Goal: Information Seeking & Learning: Find specific fact

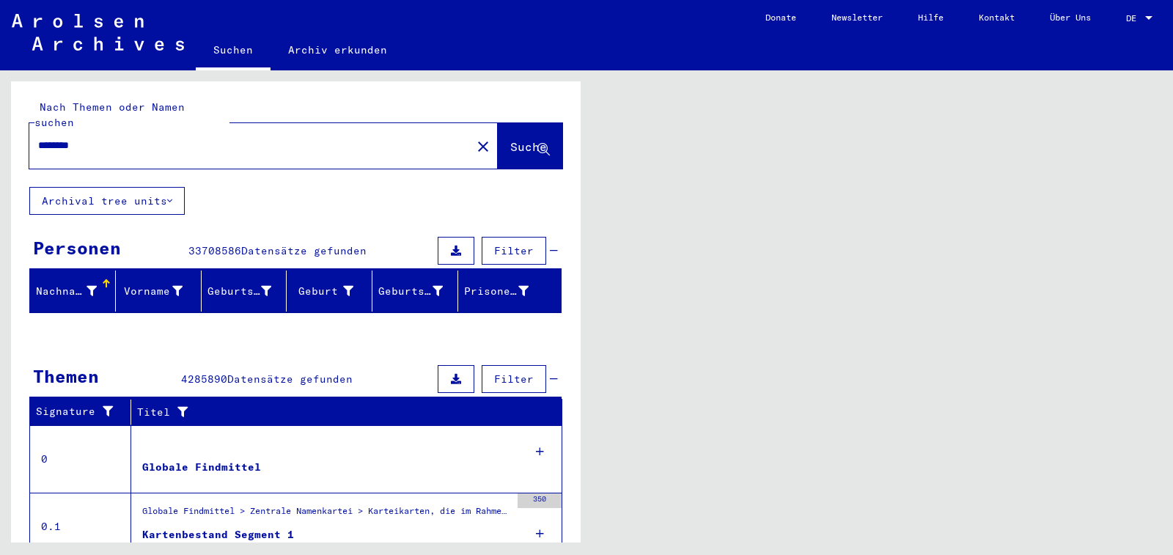
click at [1147, 15] on div at bounding box center [1148, 18] width 13 height 10
click at [1148, 15] on div at bounding box center [1148, 18] width 13 height 10
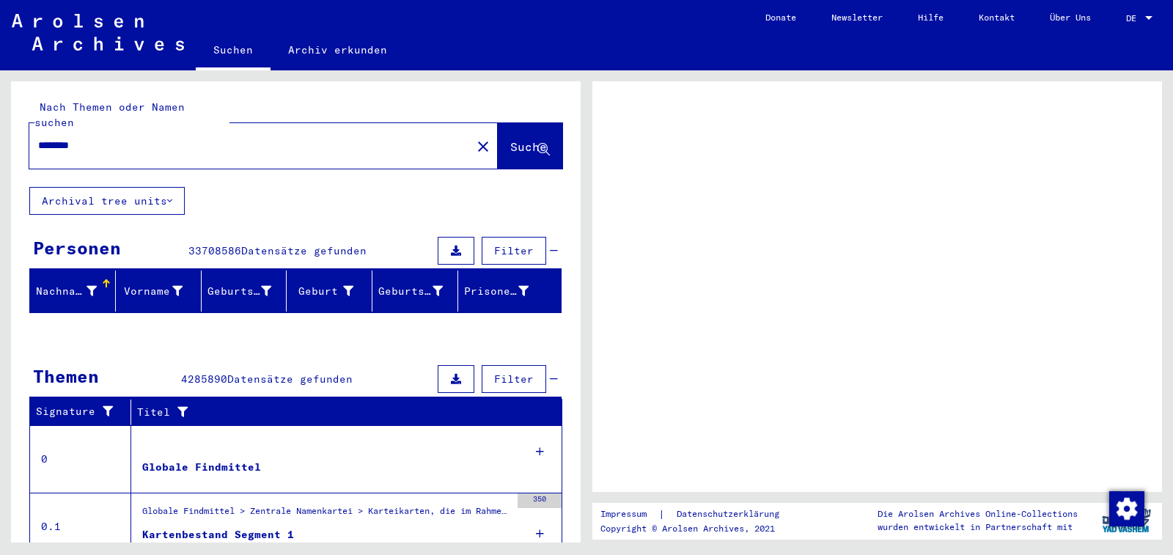
click at [1148, 17] on div at bounding box center [1148, 18] width 7 height 4
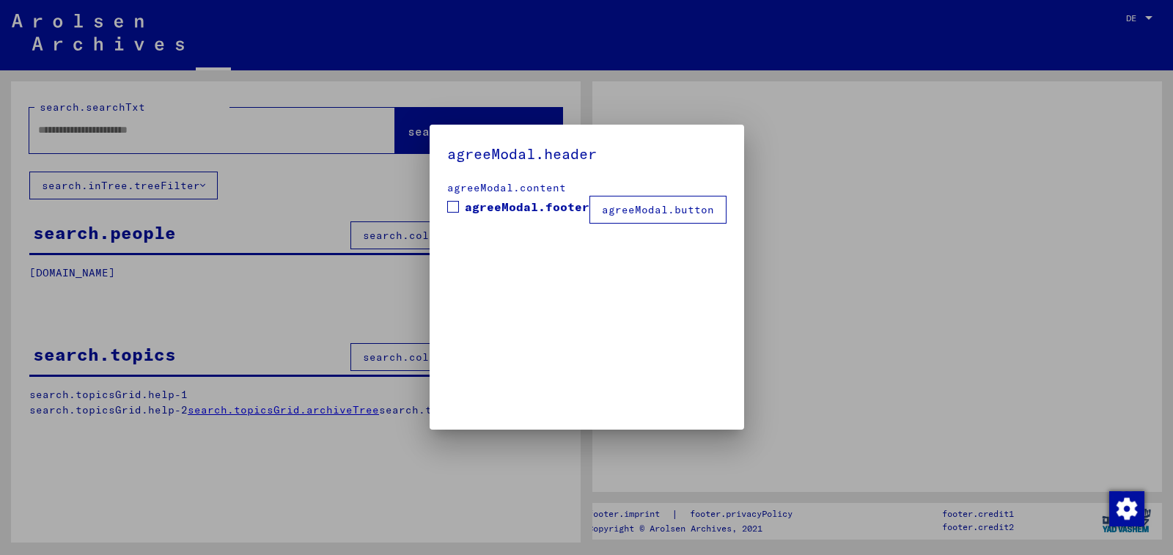
type input "********"
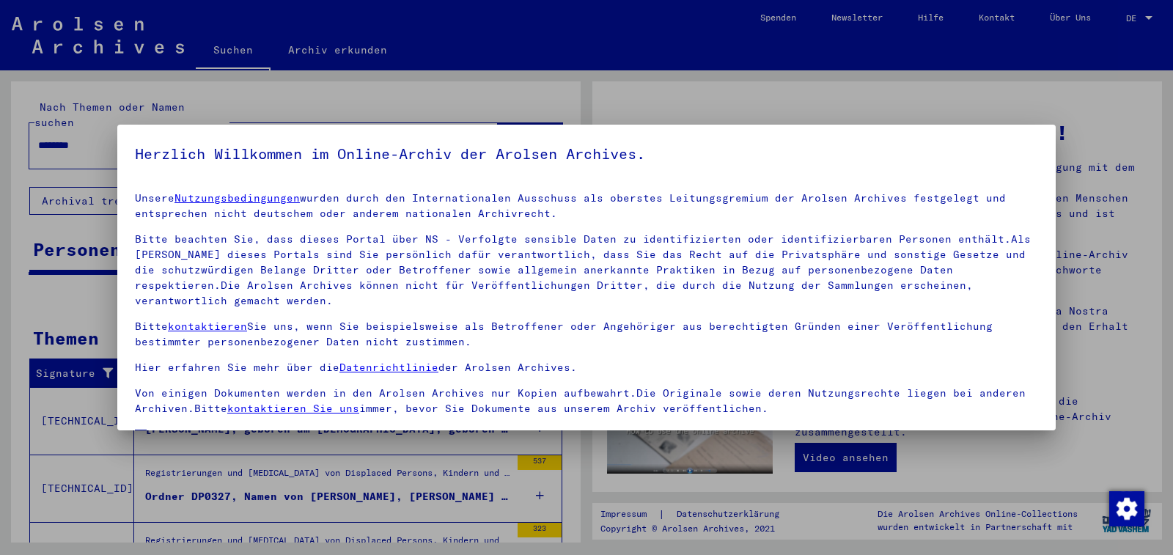
scroll to position [120, 0]
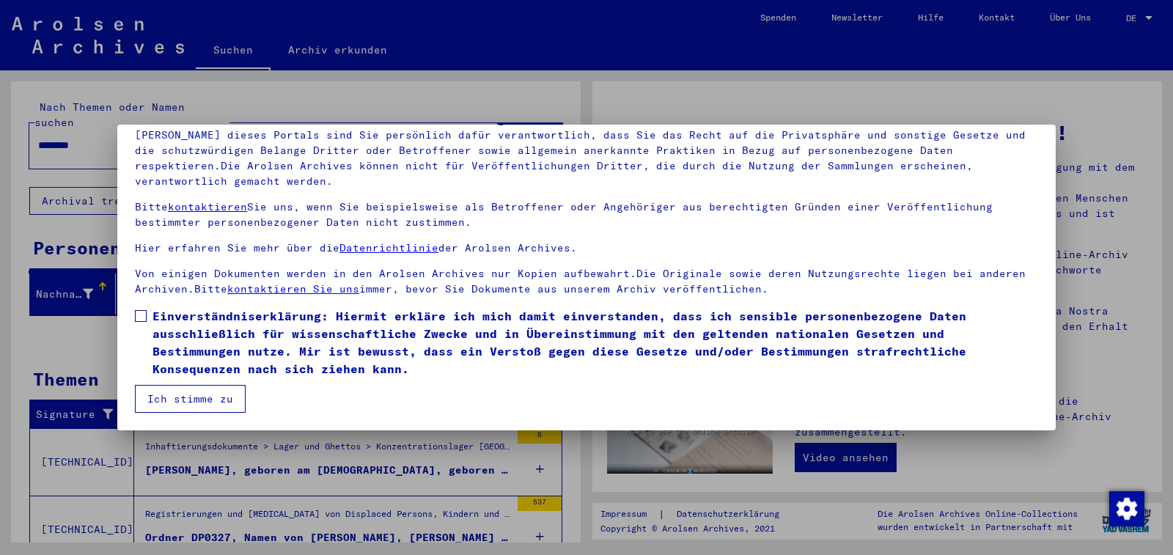
click at [143, 314] on span at bounding box center [141, 316] width 12 height 12
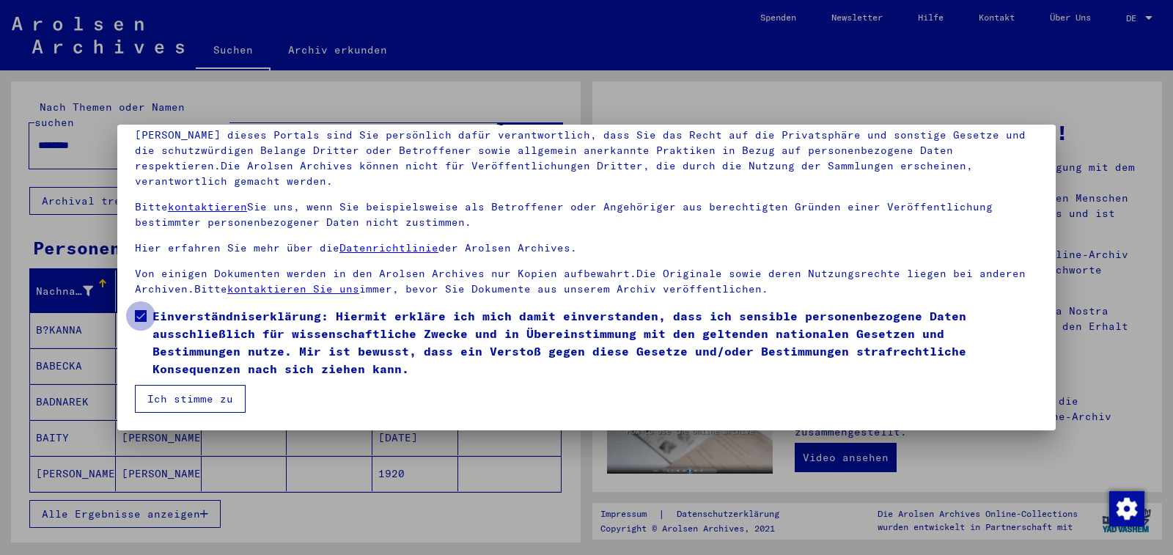
click at [139, 315] on span at bounding box center [141, 316] width 12 height 12
click at [139, 316] on span at bounding box center [141, 316] width 12 height 12
click at [185, 402] on button "Ich stimme zu" at bounding box center [190, 399] width 111 height 28
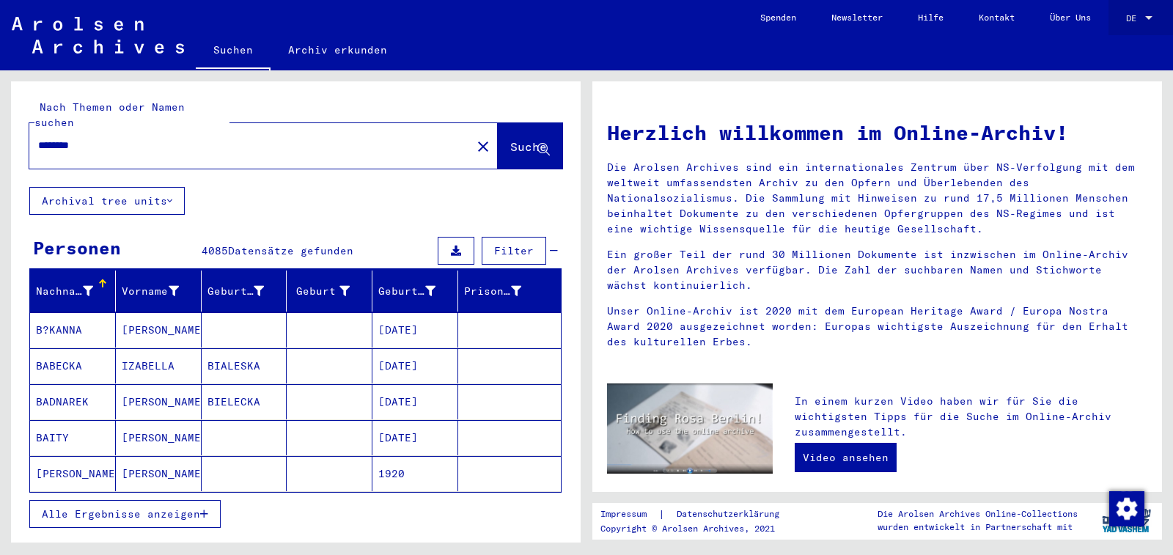
click at [1147, 17] on div at bounding box center [1148, 18] width 7 height 4
click at [1007, 62] on div at bounding box center [586, 277] width 1173 height 555
click at [73, 463] on mat-cell "[PERSON_NAME]" at bounding box center [73, 473] width 86 height 35
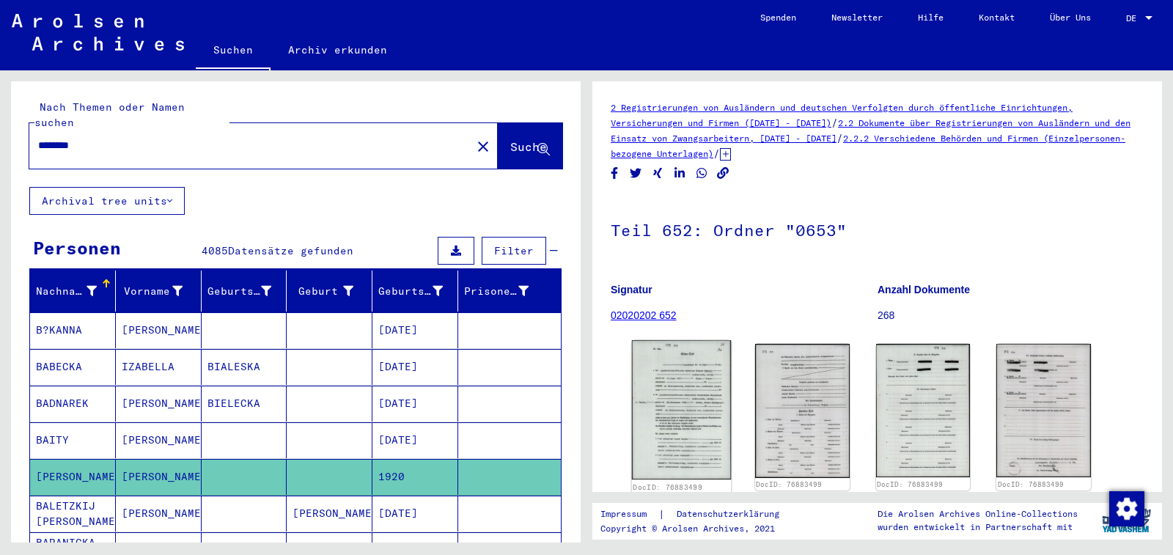
click at [680, 405] on img at bounding box center [681, 409] width 99 height 139
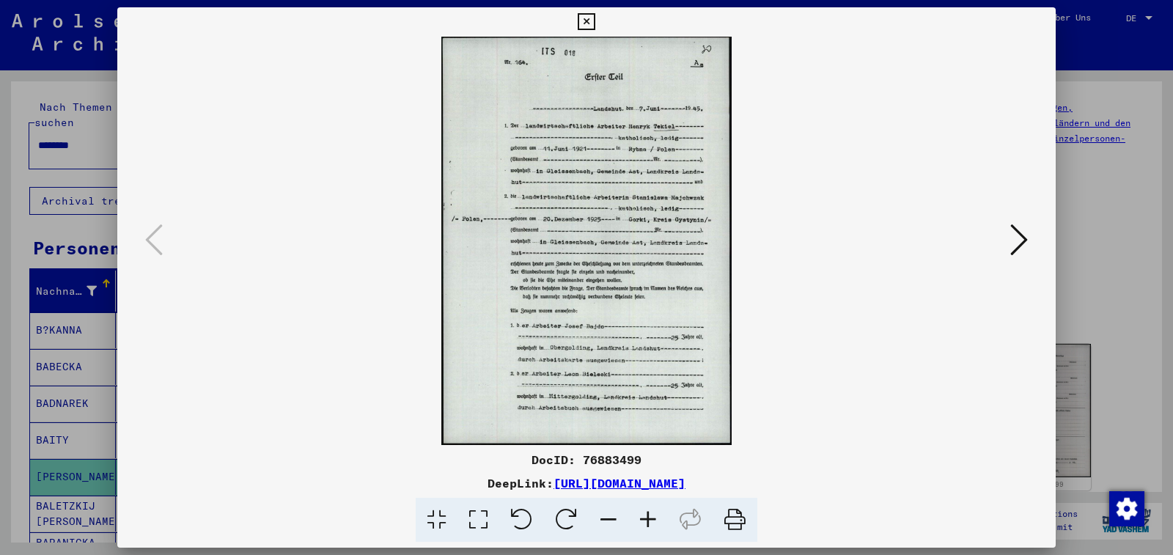
click at [650, 516] on icon at bounding box center [648, 520] width 40 height 45
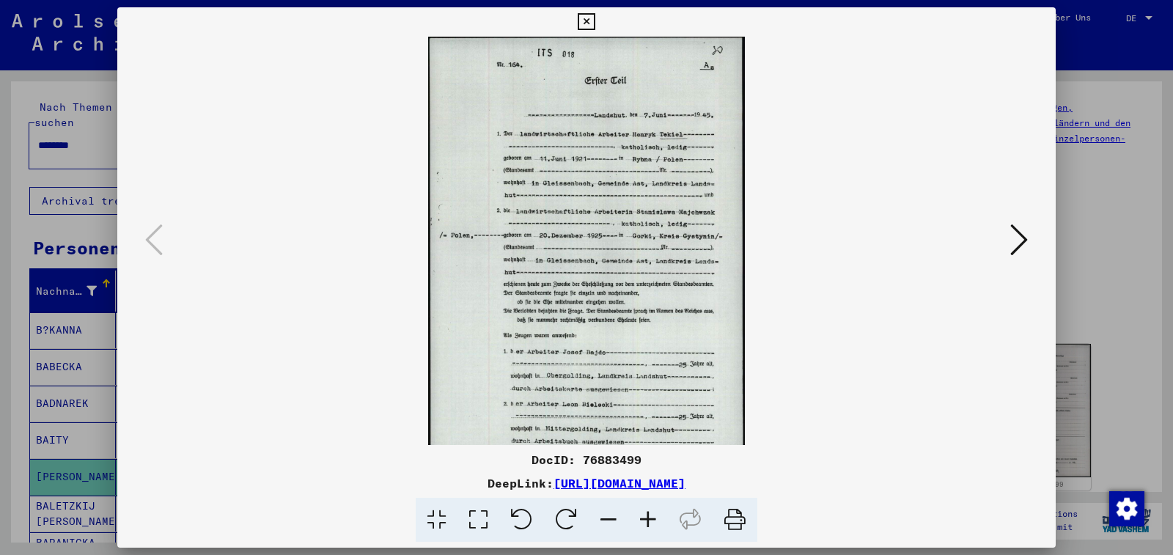
click at [650, 516] on icon at bounding box center [648, 520] width 40 height 45
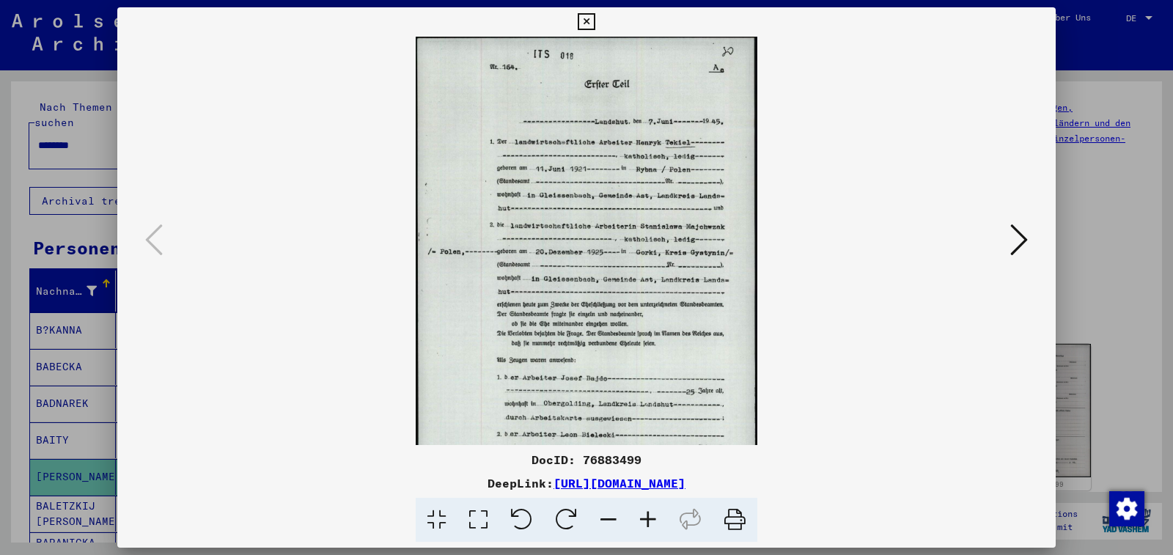
click at [650, 516] on icon at bounding box center [648, 520] width 40 height 45
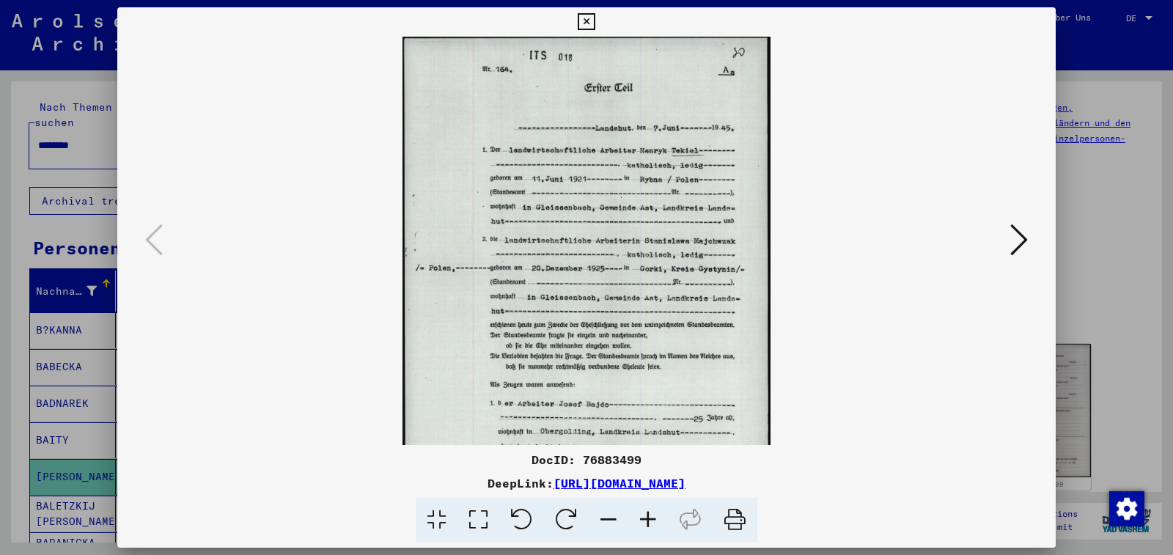
click at [650, 516] on icon at bounding box center [648, 520] width 40 height 45
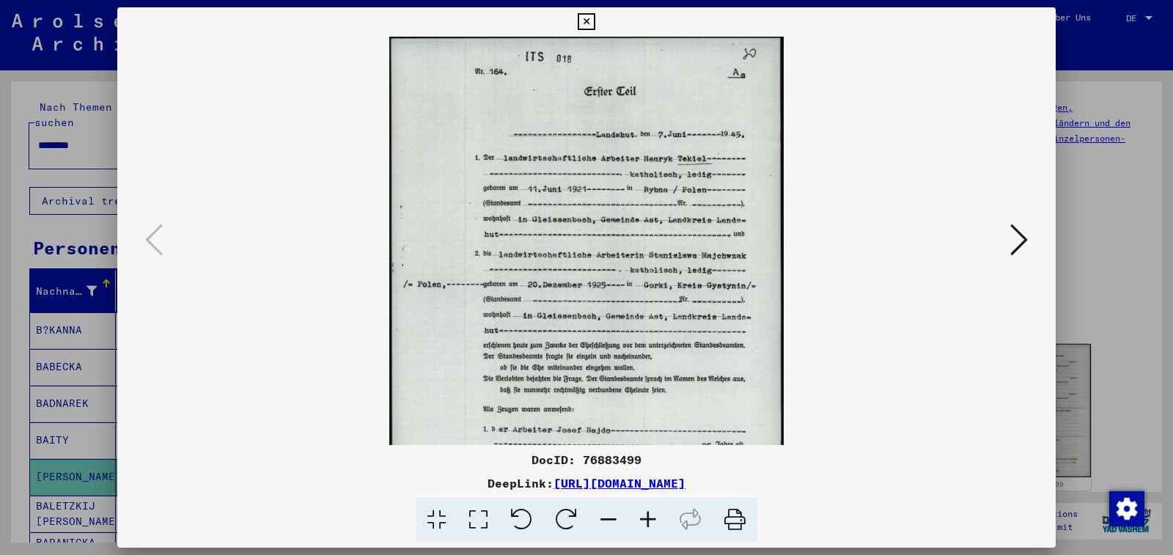
click at [650, 516] on icon at bounding box center [648, 520] width 40 height 45
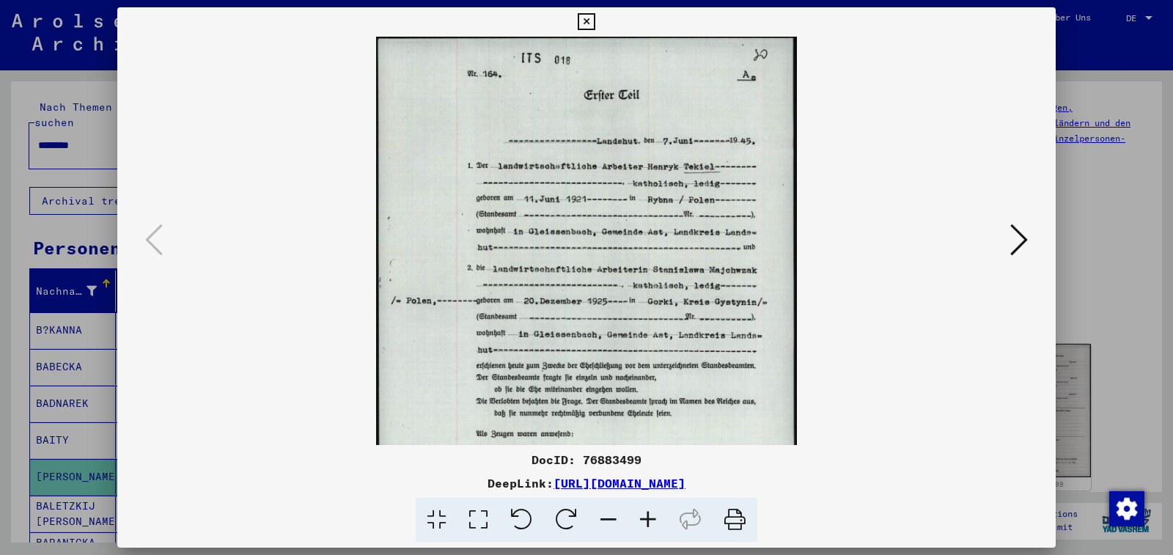
drag, startPoint x: 650, startPoint y: 516, endPoint x: 727, endPoint y: 422, distance: 122.4
click at [727, 422] on div "DocID: 76883499 DeepLink: [URL][DOMAIN_NAME]" at bounding box center [586, 274] width 939 height 535
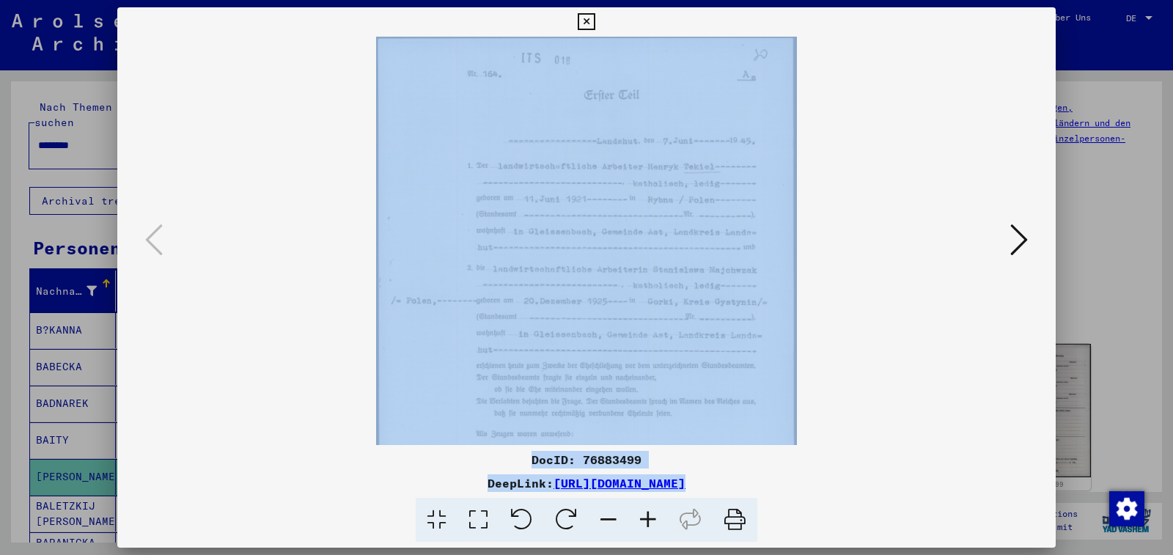
click at [1024, 242] on icon at bounding box center [1019, 239] width 18 height 35
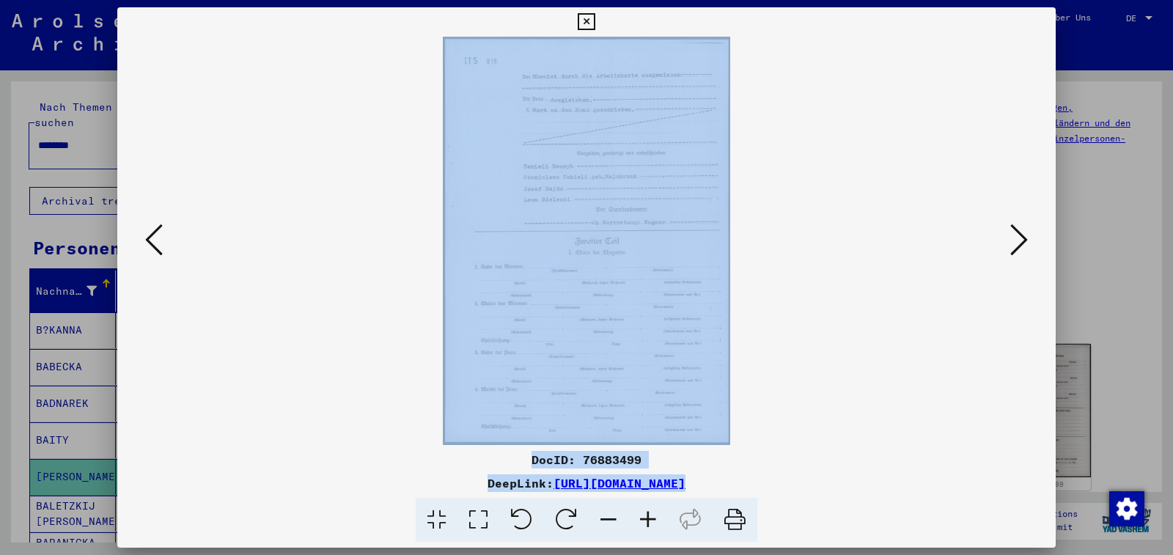
click at [1024, 242] on icon at bounding box center [1019, 239] width 18 height 35
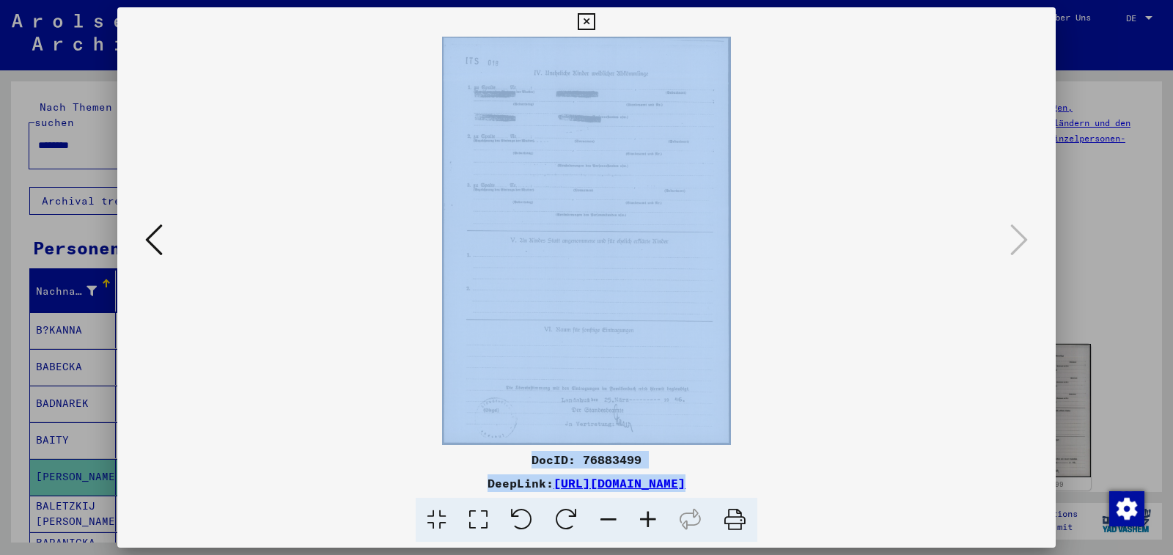
click at [1024, 242] on icon at bounding box center [1019, 239] width 18 height 35
click at [595, 21] on icon at bounding box center [586, 22] width 17 height 18
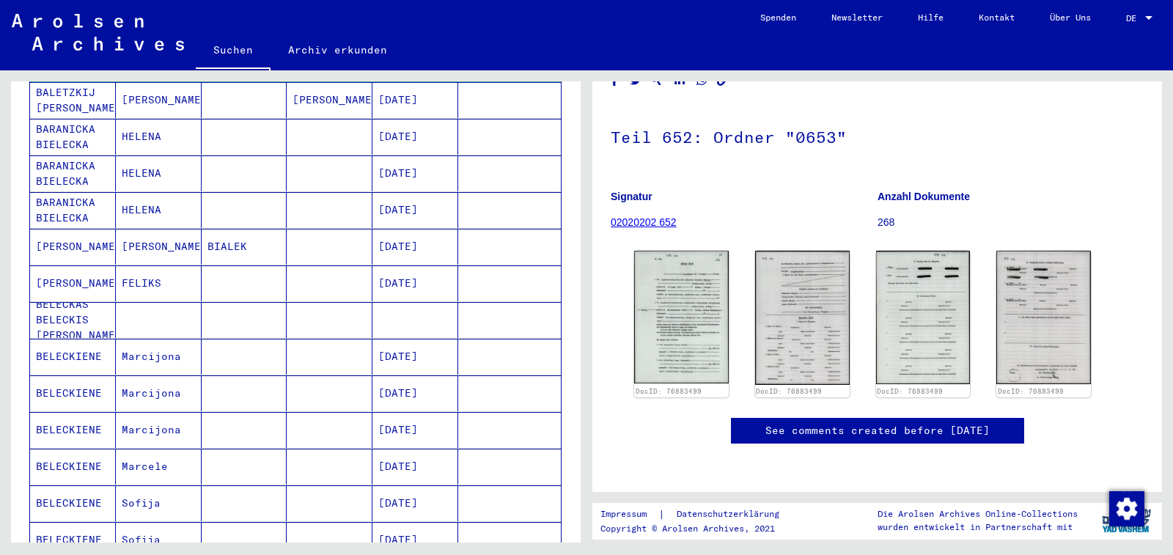
scroll to position [826, 0]
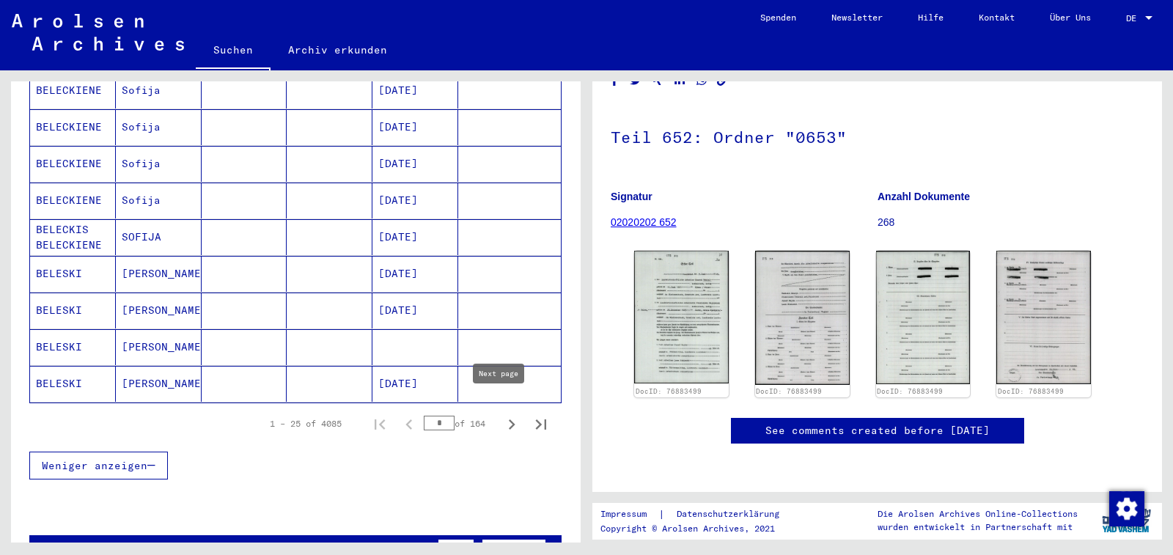
click at [502, 414] on icon "Next page" at bounding box center [512, 424] width 21 height 21
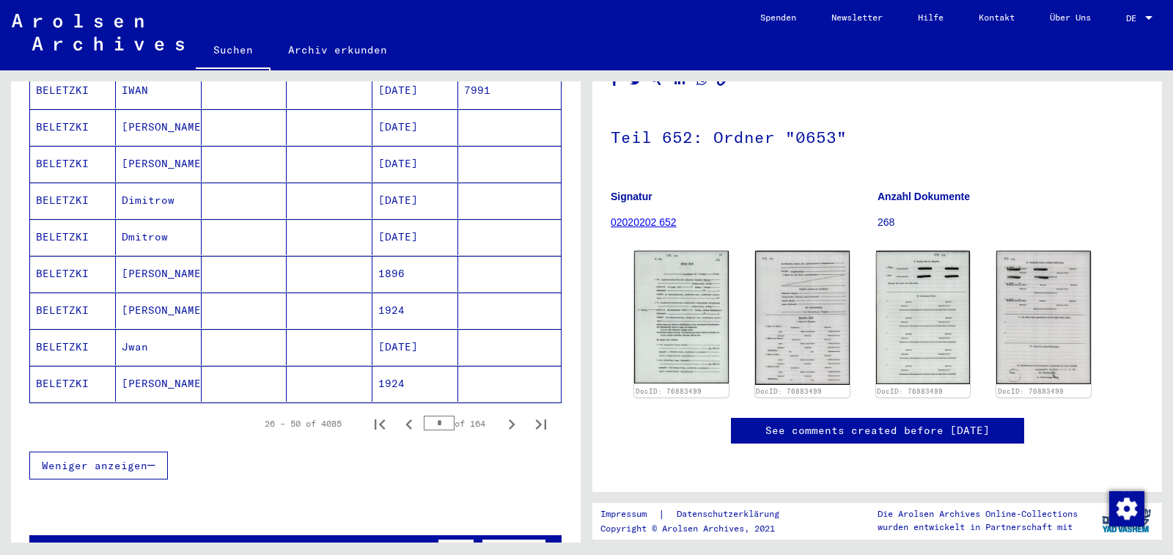
click at [502, 414] on icon "Next page" at bounding box center [512, 424] width 21 height 21
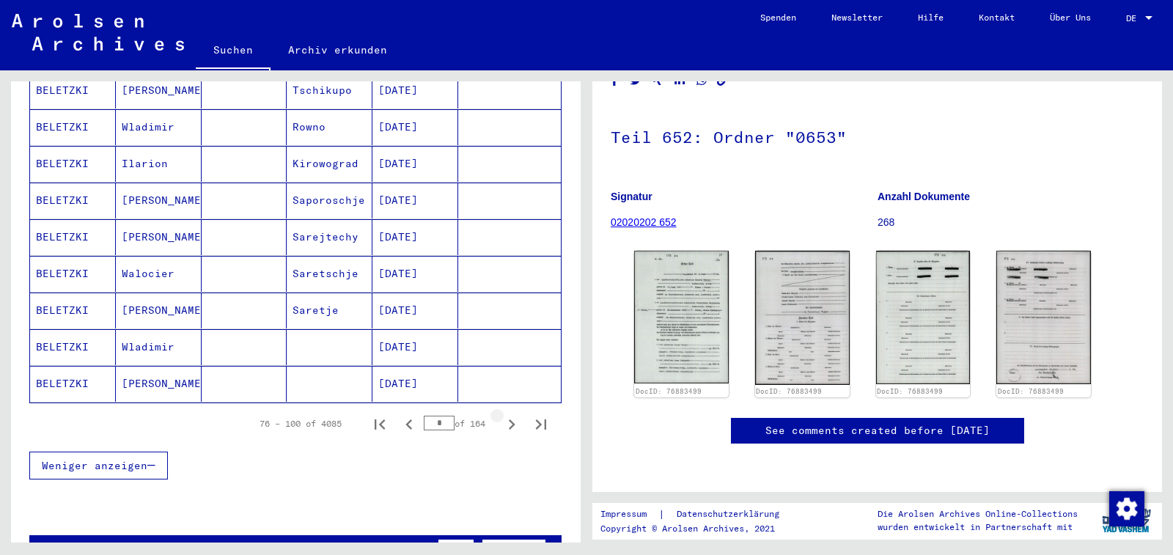
click at [502, 414] on icon "Next page" at bounding box center [512, 424] width 21 height 21
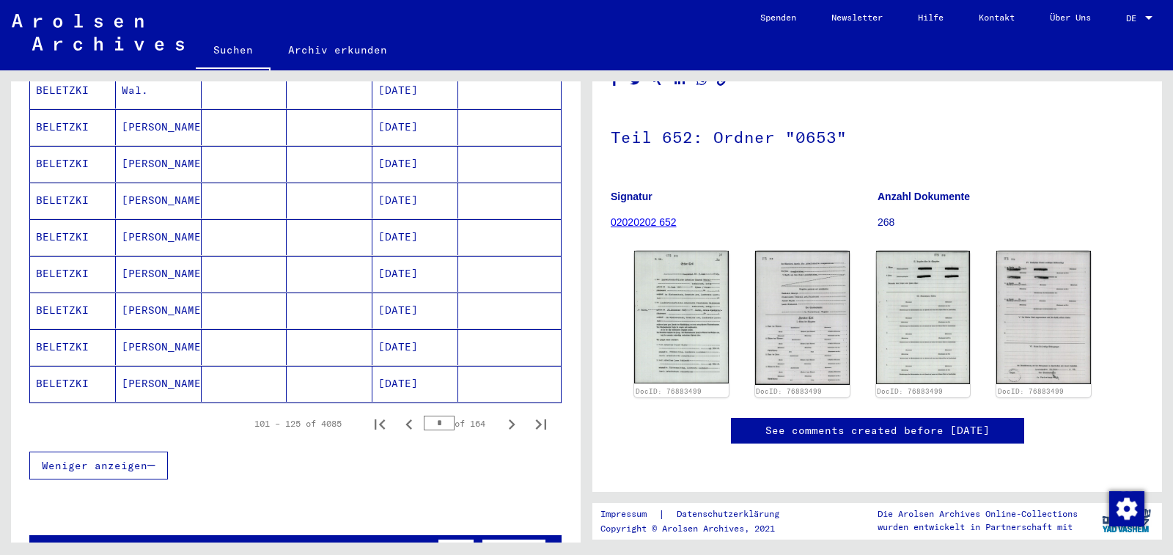
click at [502, 414] on icon "Next page" at bounding box center [512, 424] width 21 height 21
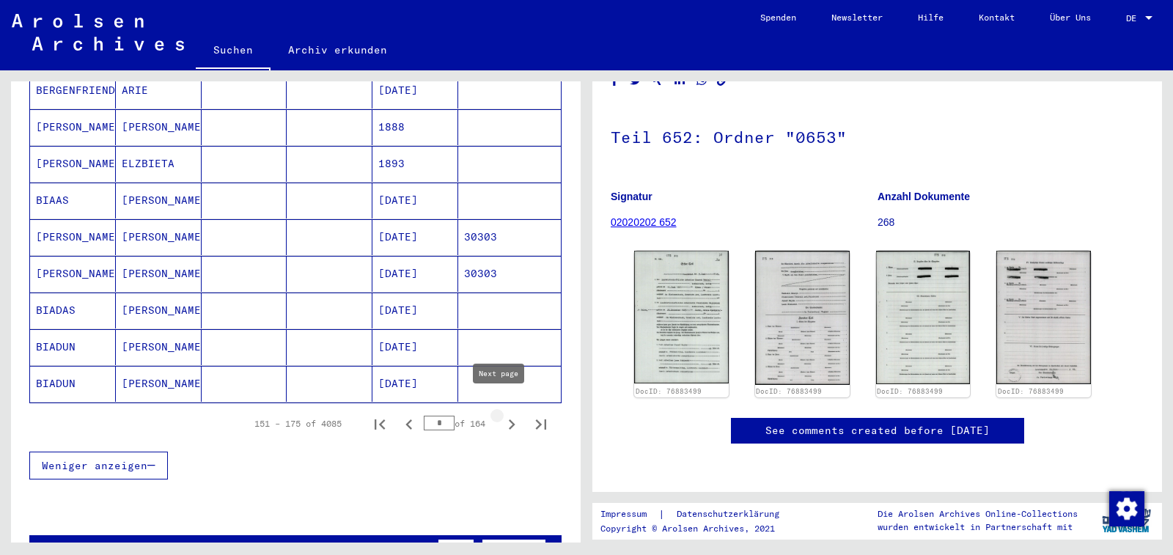
click at [502, 414] on icon "Next page" at bounding box center [512, 424] width 21 height 21
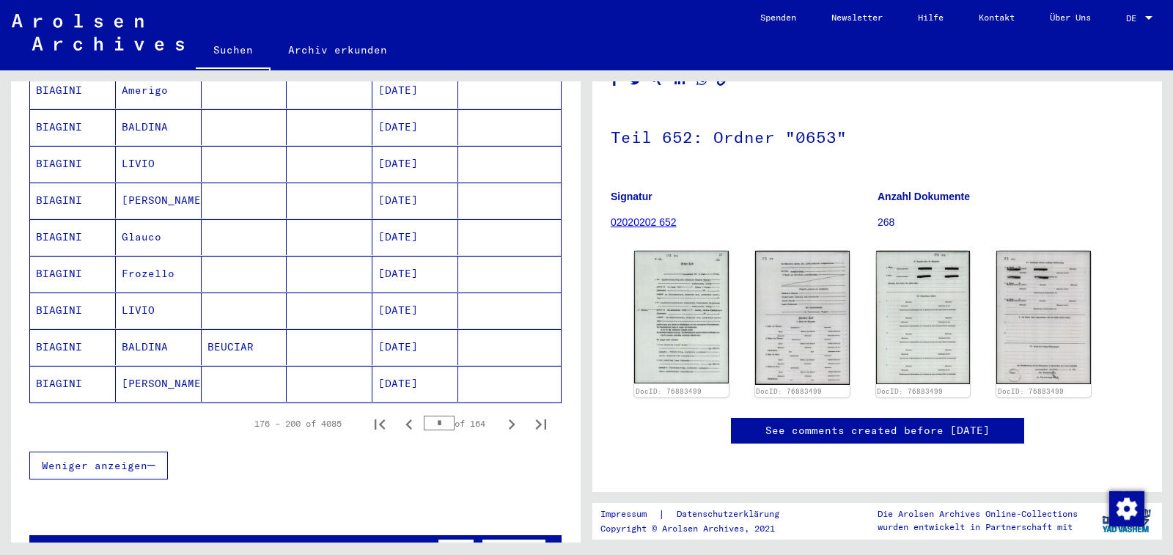
click at [502, 414] on icon "Next page" at bounding box center [512, 424] width 21 height 21
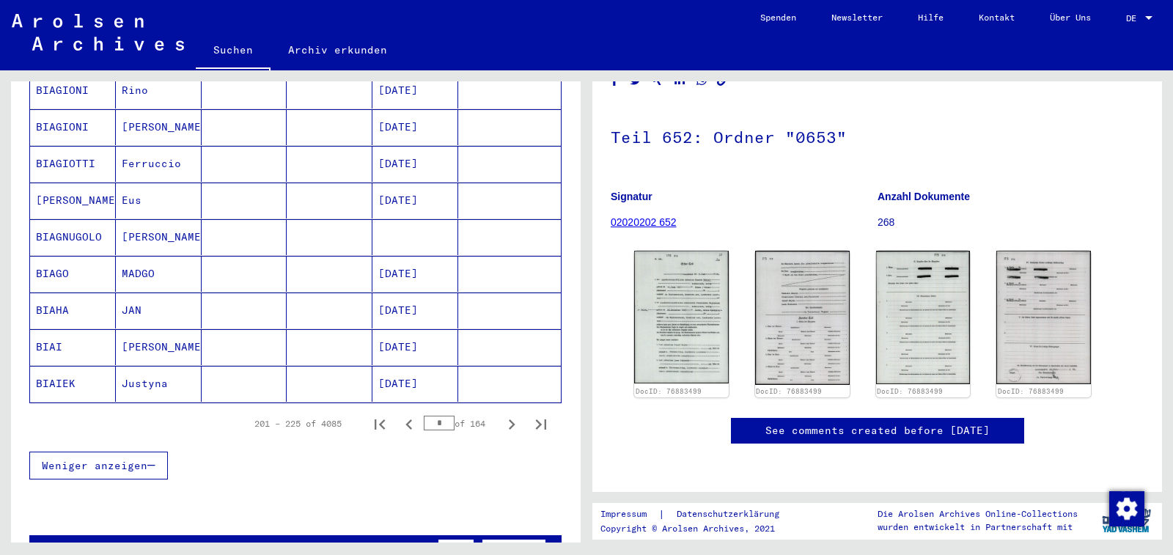
click at [502, 414] on icon "Next page" at bounding box center [512, 424] width 21 height 21
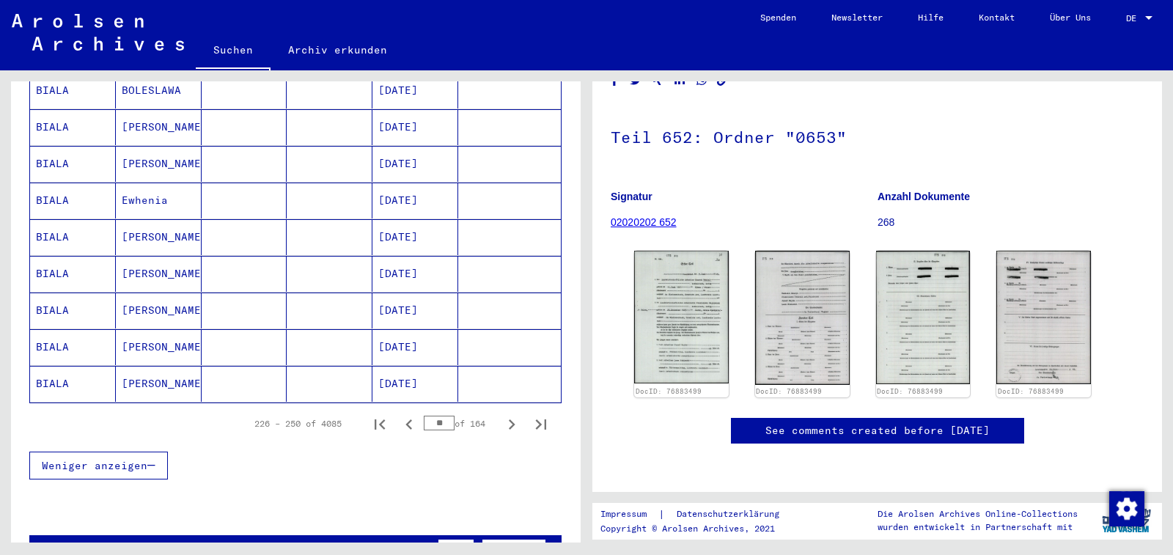
click at [502, 414] on icon "Next page" at bounding box center [512, 424] width 21 height 21
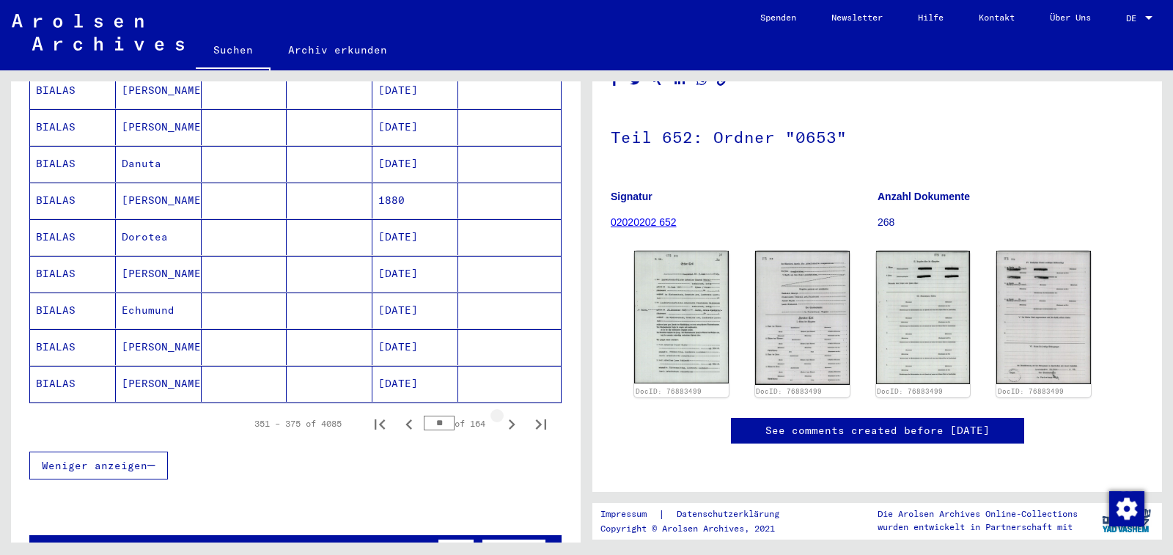
click at [502, 414] on icon "Next page" at bounding box center [512, 424] width 21 height 21
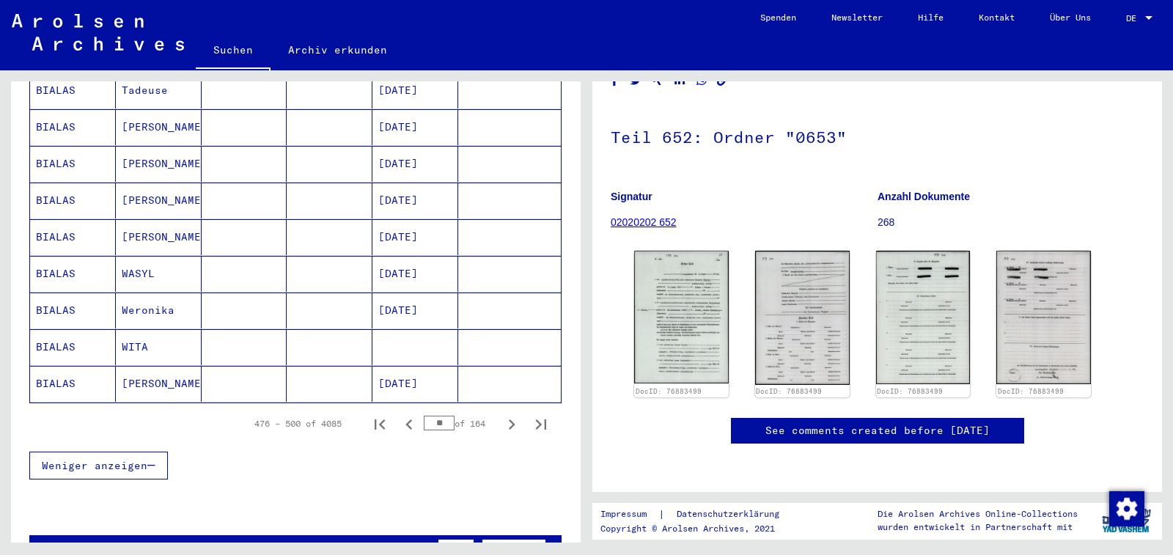
click at [502, 414] on icon "Next page" at bounding box center [512, 424] width 21 height 21
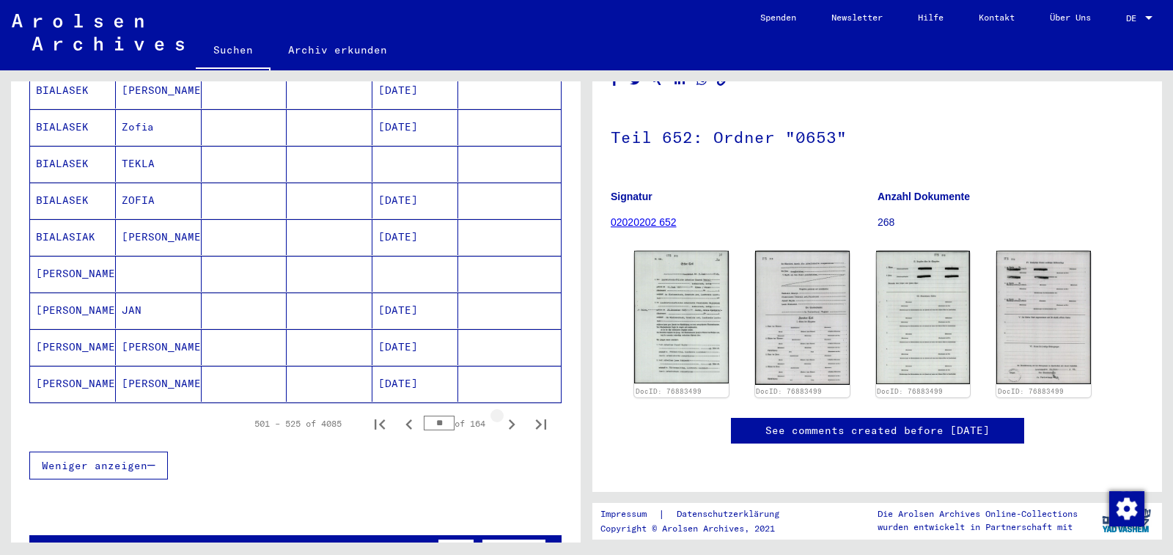
click at [502, 414] on icon "Next page" at bounding box center [512, 424] width 21 height 21
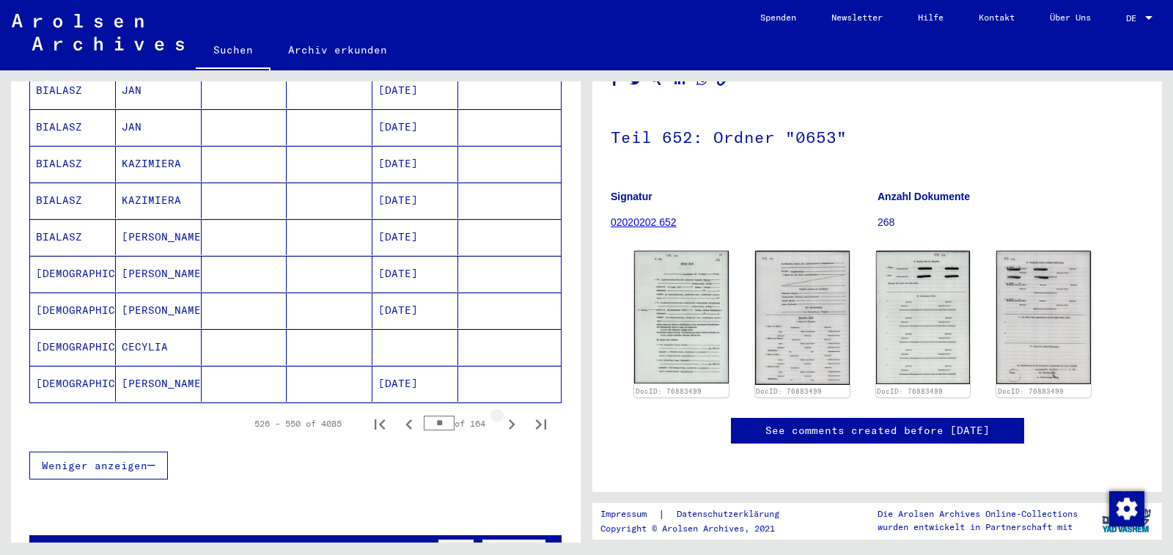
click at [502, 414] on icon "Next page" at bounding box center [512, 424] width 21 height 21
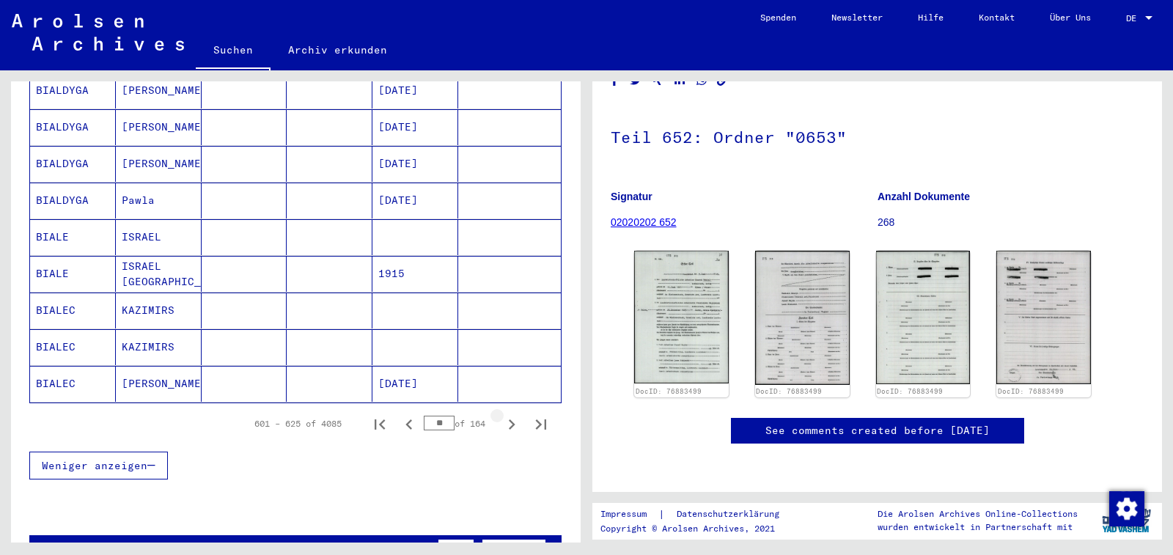
click at [502, 414] on icon "Next page" at bounding box center [512, 424] width 21 height 21
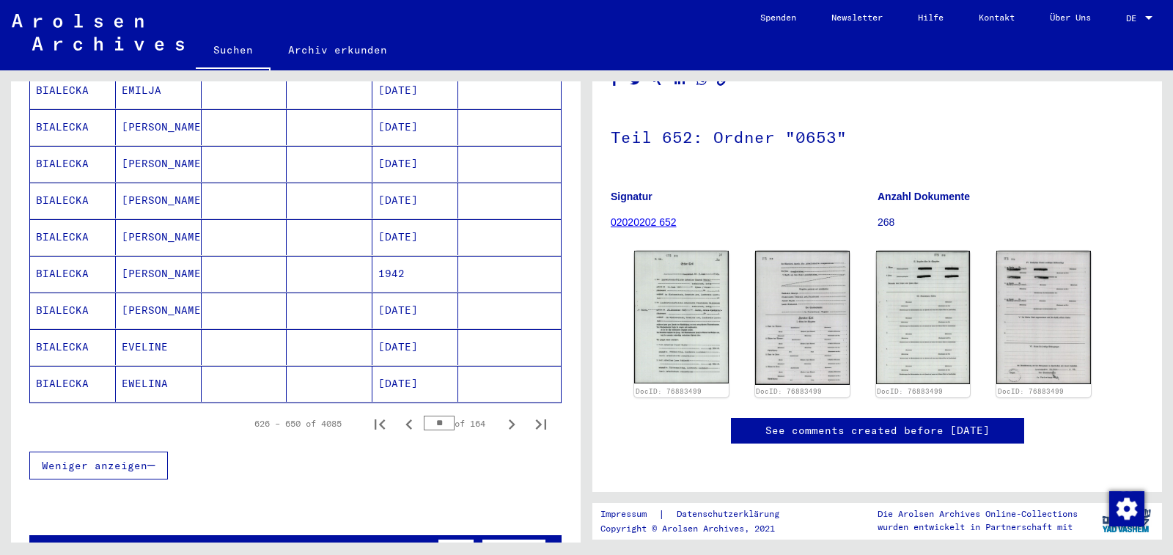
click at [502, 414] on icon "Next page" at bounding box center [512, 424] width 21 height 21
click at [155, 372] on mat-cell "Cäcilia" at bounding box center [159, 384] width 86 height 36
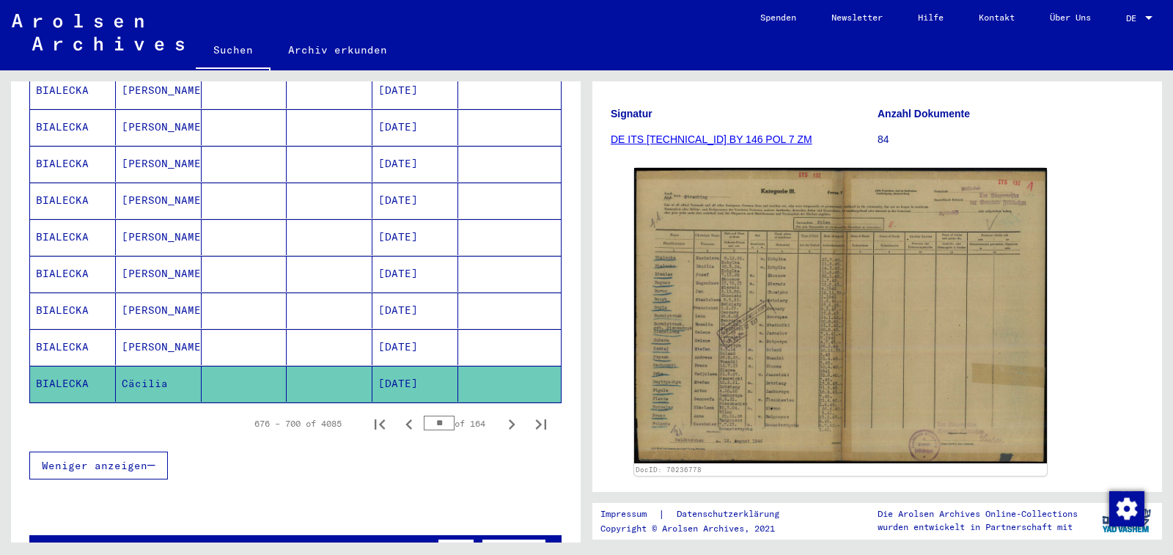
scroll to position [205, 0]
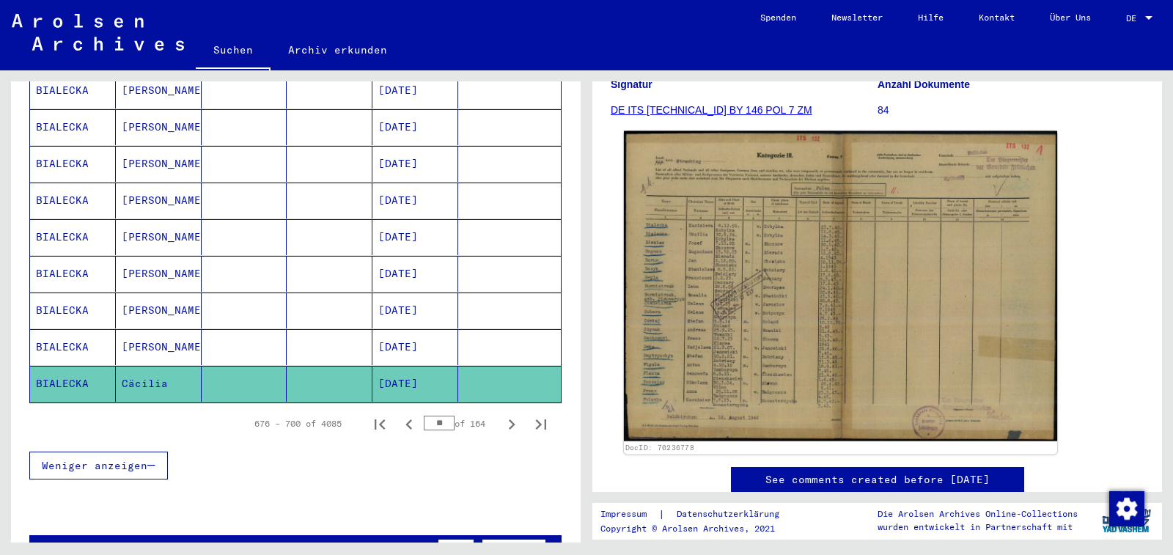
click at [849, 273] on img at bounding box center [840, 286] width 433 height 310
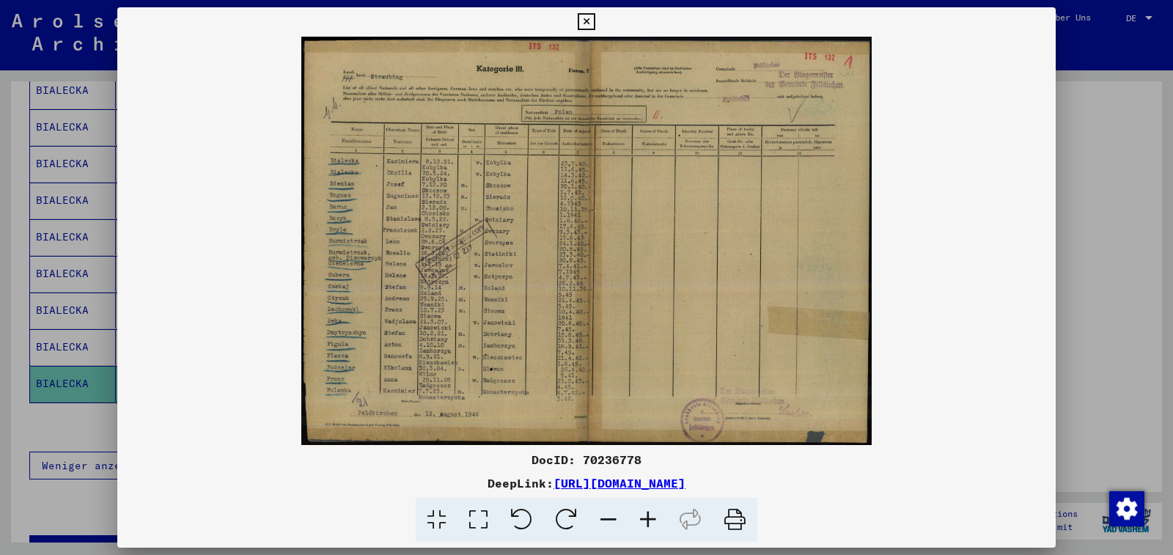
click at [650, 518] on icon at bounding box center [648, 520] width 40 height 45
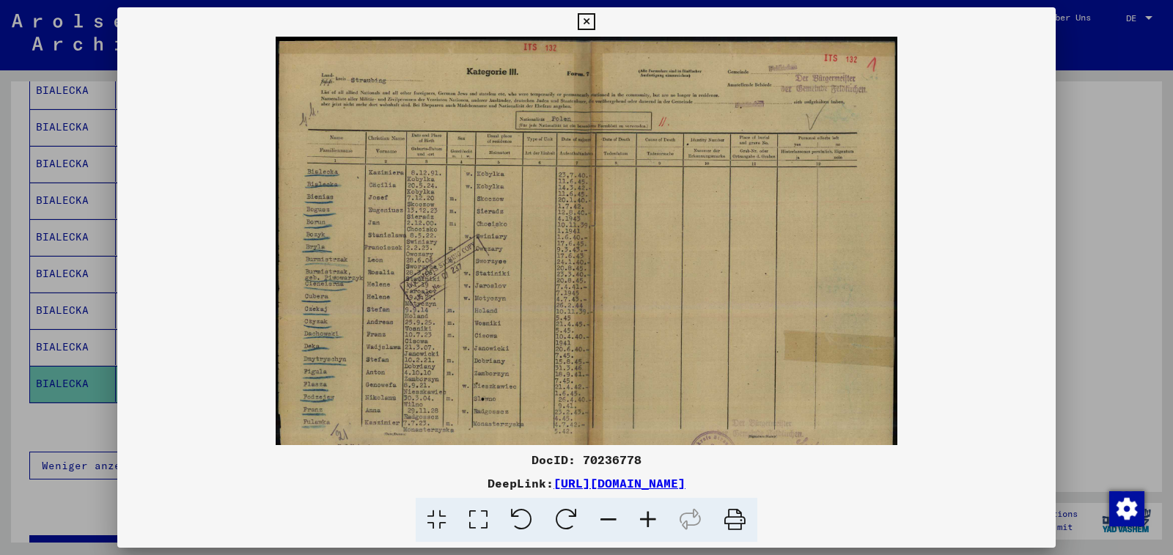
click at [650, 518] on icon at bounding box center [648, 520] width 40 height 45
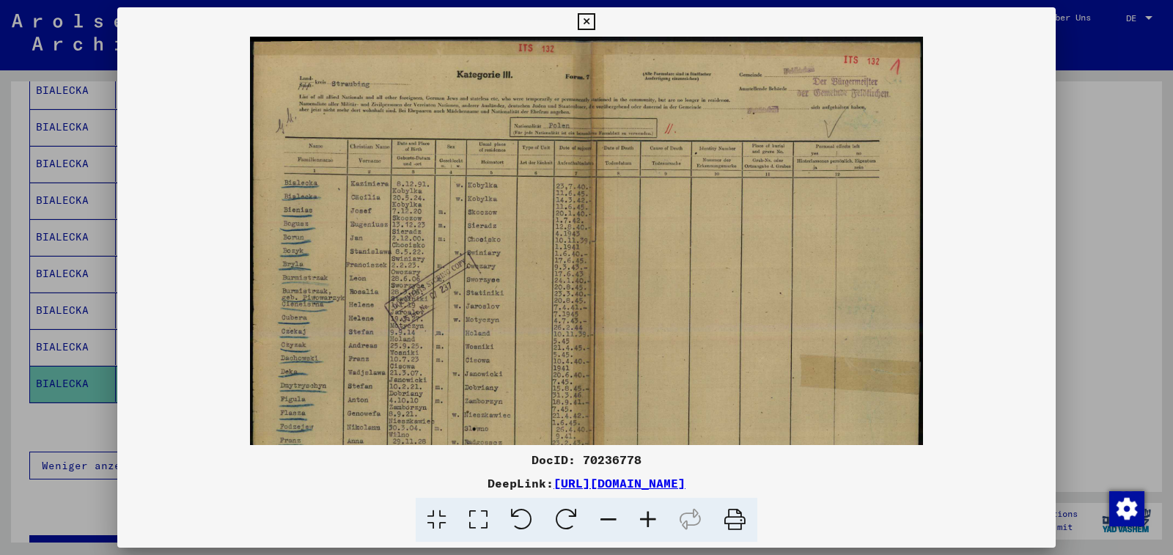
click at [650, 518] on icon at bounding box center [648, 520] width 40 height 45
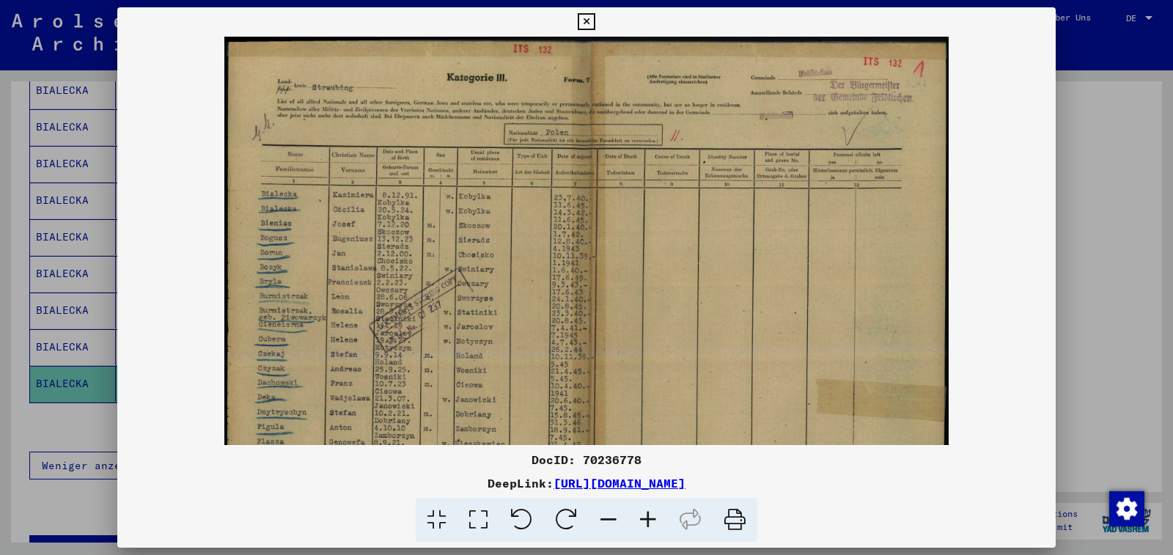
click at [650, 518] on icon at bounding box center [648, 520] width 40 height 45
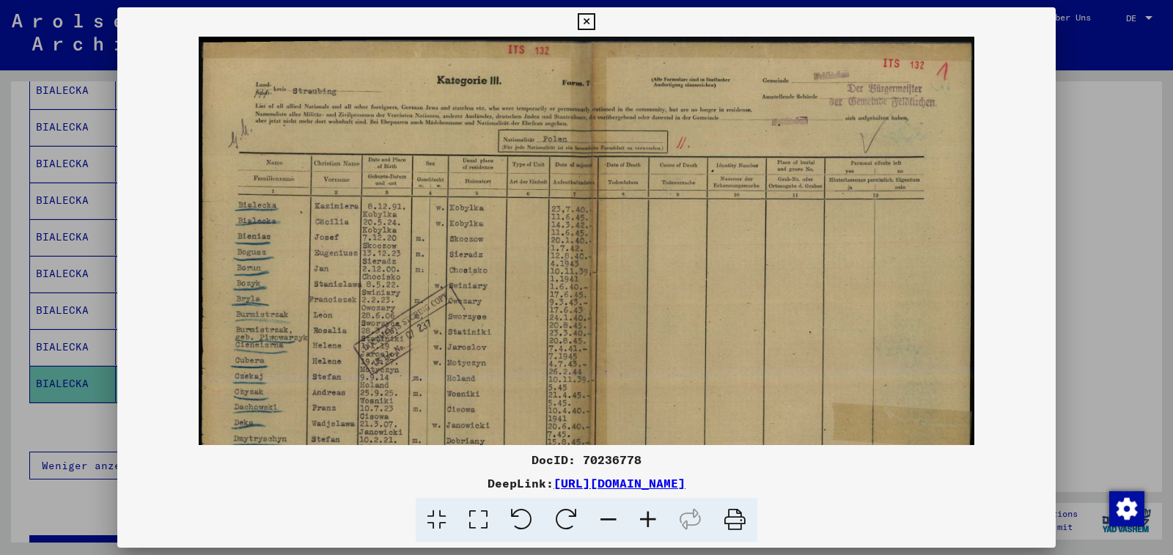
click at [650, 518] on icon at bounding box center [648, 520] width 40 height 45
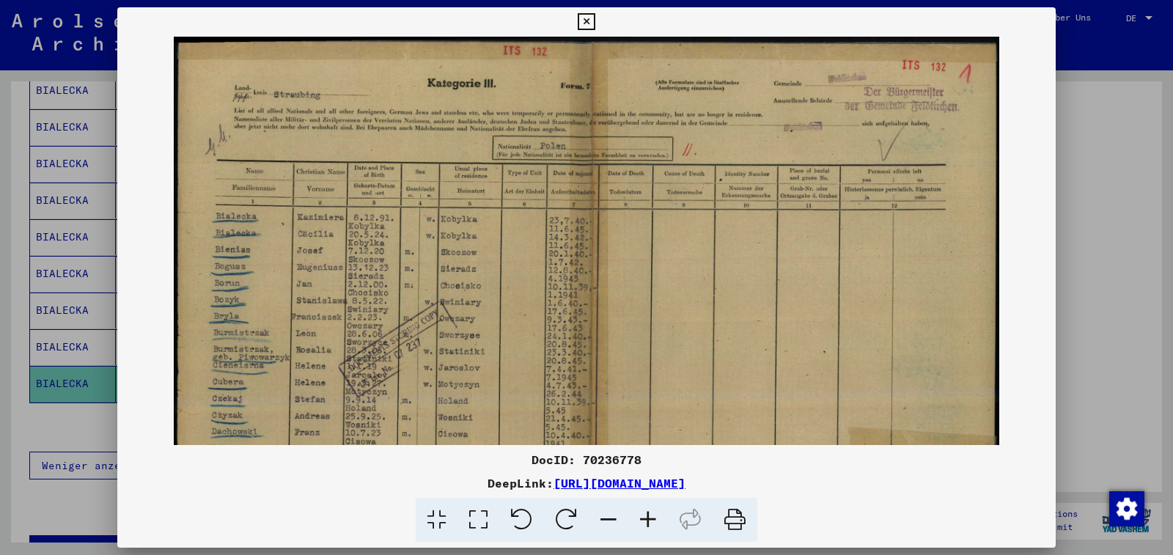
click at [650, 518] on icon at bounding box center [648, 520] width 40 height 45
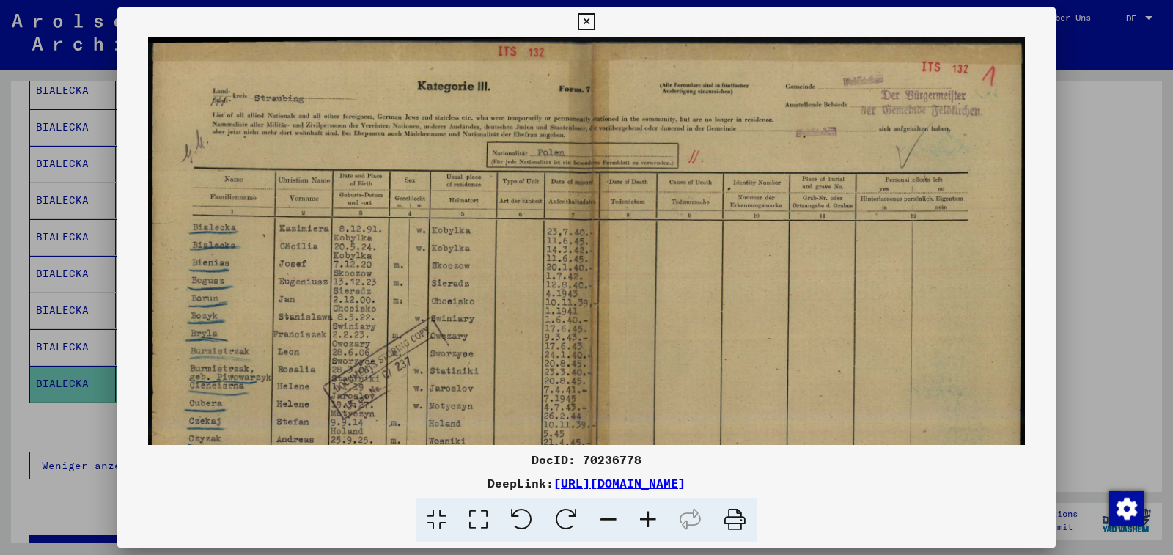
click at [650, 518] on icon at bounding box center [648, 520] width 40 height 45
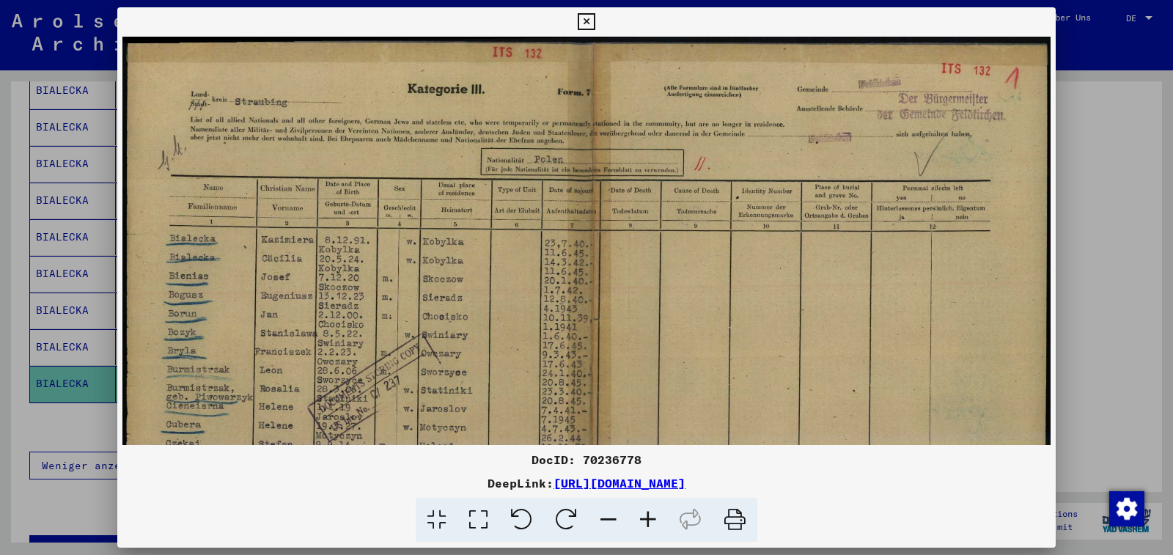
click at [650, 518] on icon at bounding box center [648, 520] width 40 height 45
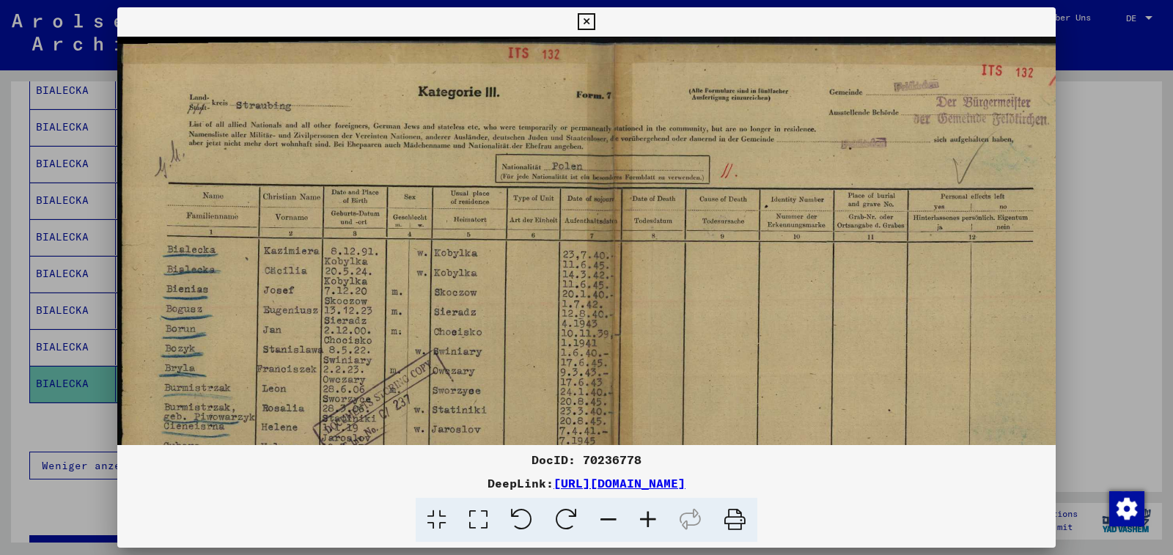
click at [650, 518] on icon at bounding box center [648, 520] width 40 height 45
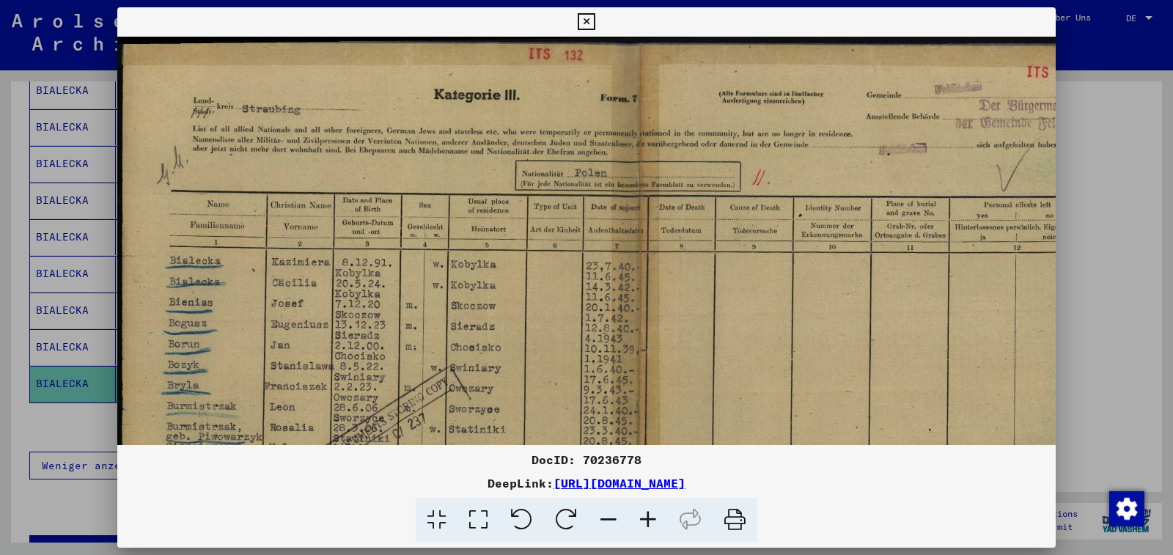
click at [650, 518] on icon at bounding box center [648, 520] width 40 height 45
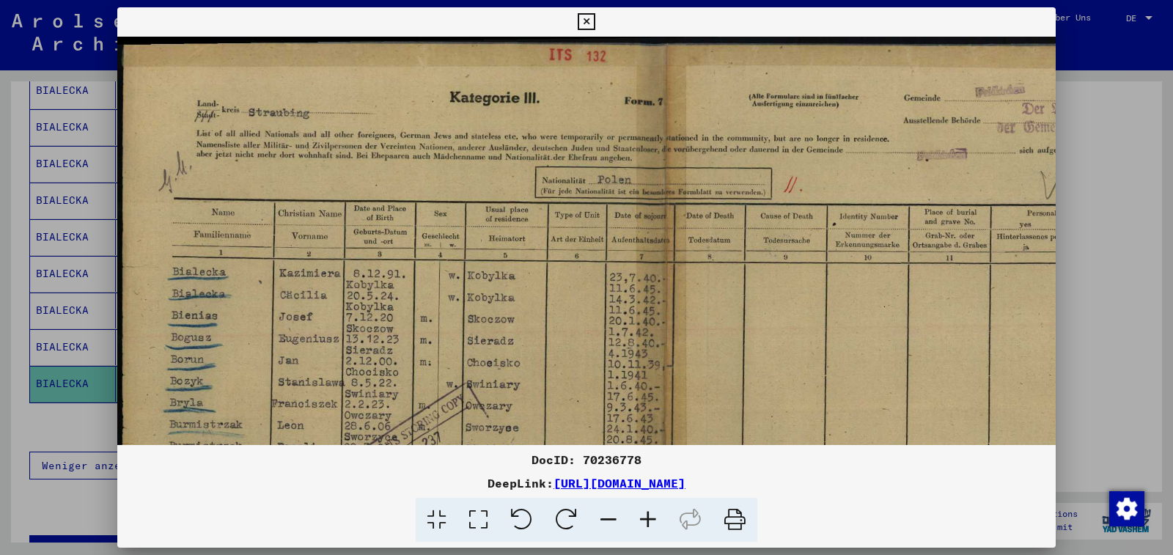
click at [595, 22] on icon at bounding box center [586, 22] width 17 height 18
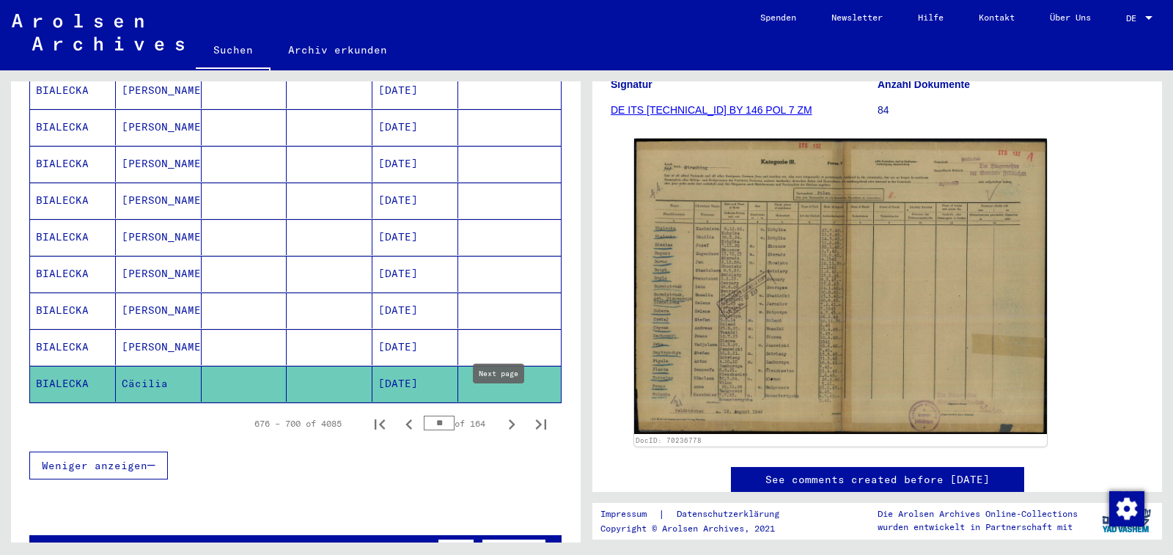
click at [509, 419] on icon "Next page" at bounding box center [512, 424] width 7 height 10
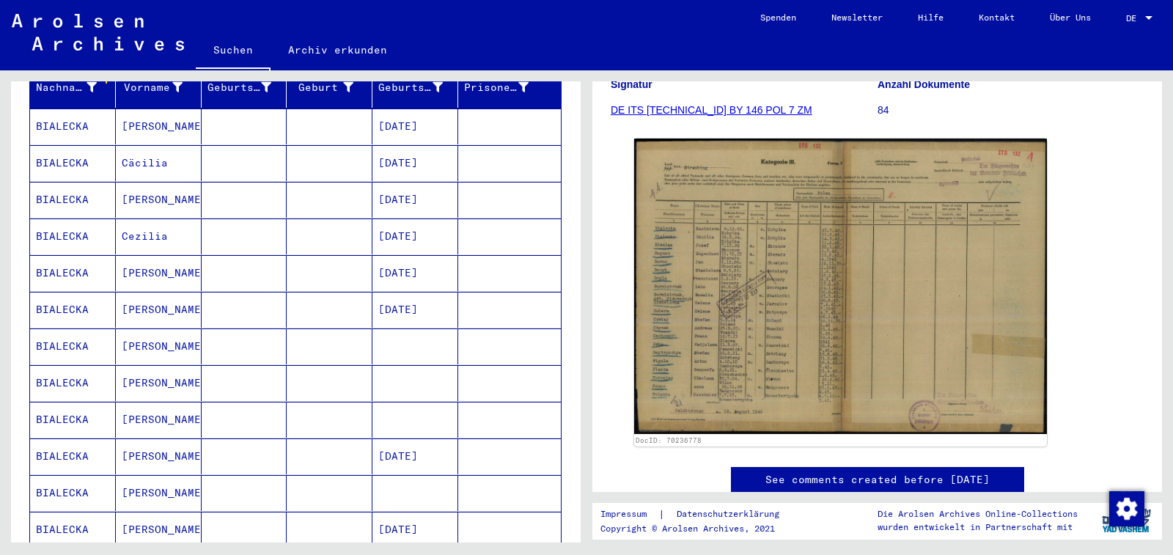
scroll to position [201, 0]
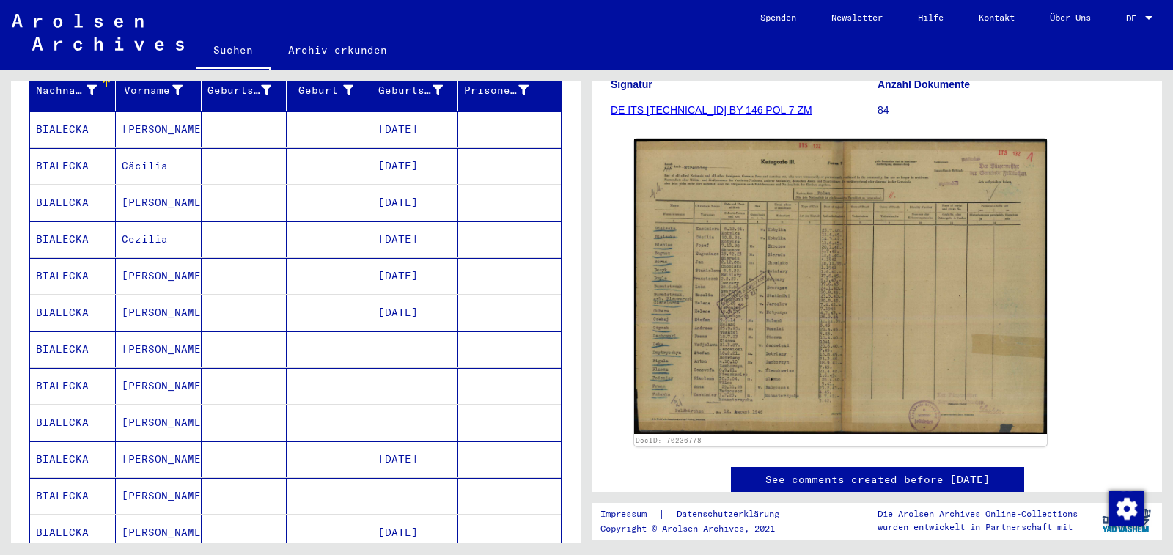
click at [398, 186] on mat-cell "[DATE]" at bounding box center [415, 203] width 86 height 36
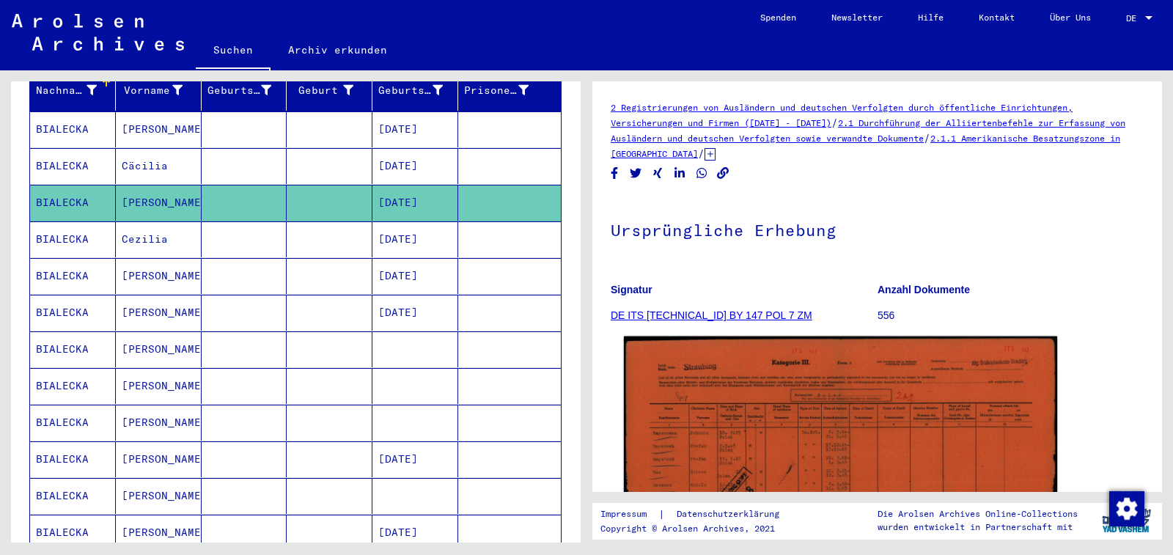
click at [928, 386] on img at bounding box center [840, 491] width 433 height 309
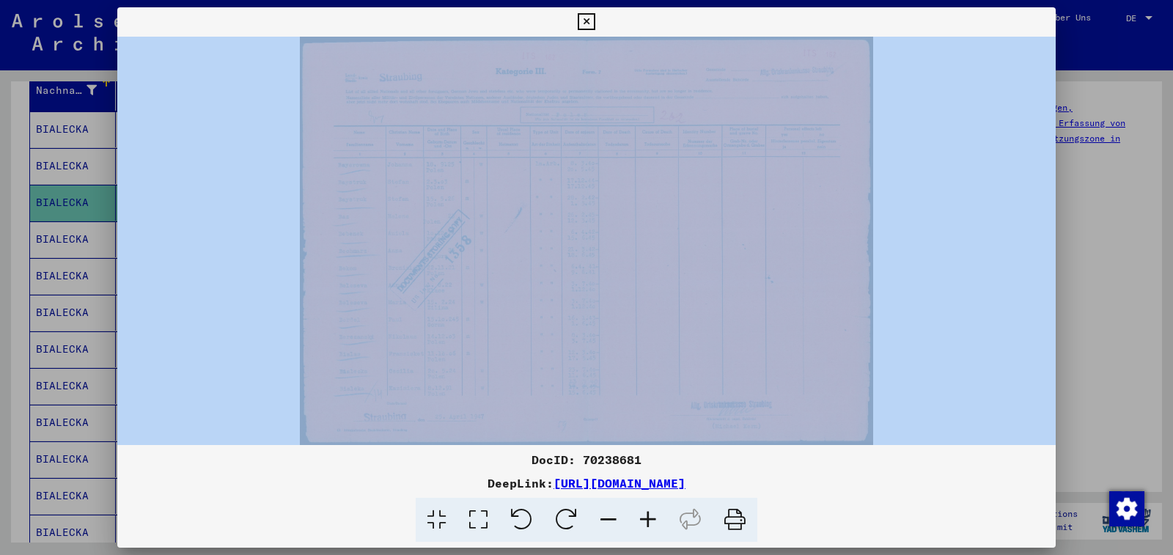
click at [767, 293] on img at bounding box center [586, 241] width 939 height 408
drag, startPoint x: 767, startPoint y: 293, endPoint x: 911, endPoint y: 219, distance: 161.7
click at [911, 219] on img at bounding box center [586, 241] width 939 height 408
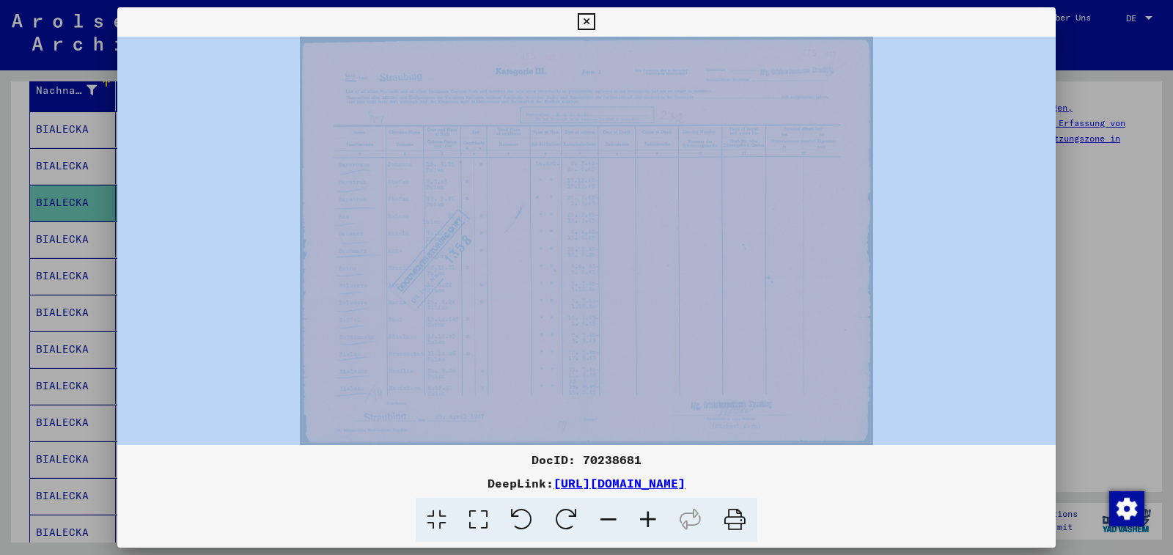
click at [911, 219] on img at bounding box center [586, 241] width 939 height 408
click at [595, 20] on icon at bounding box center [586, 22] width 17 height 18
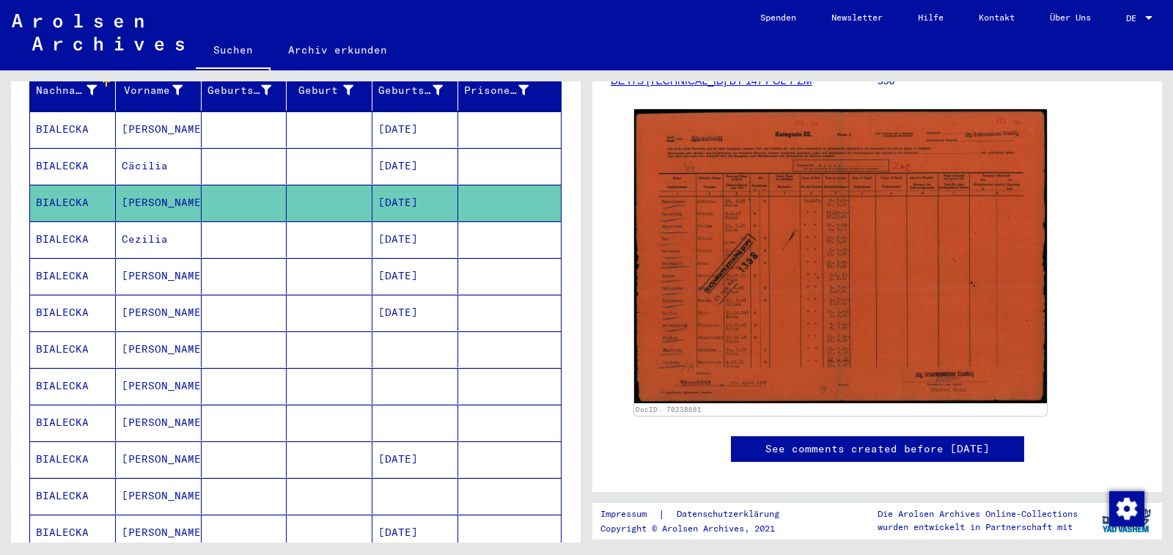
scroll to position [237, 0]
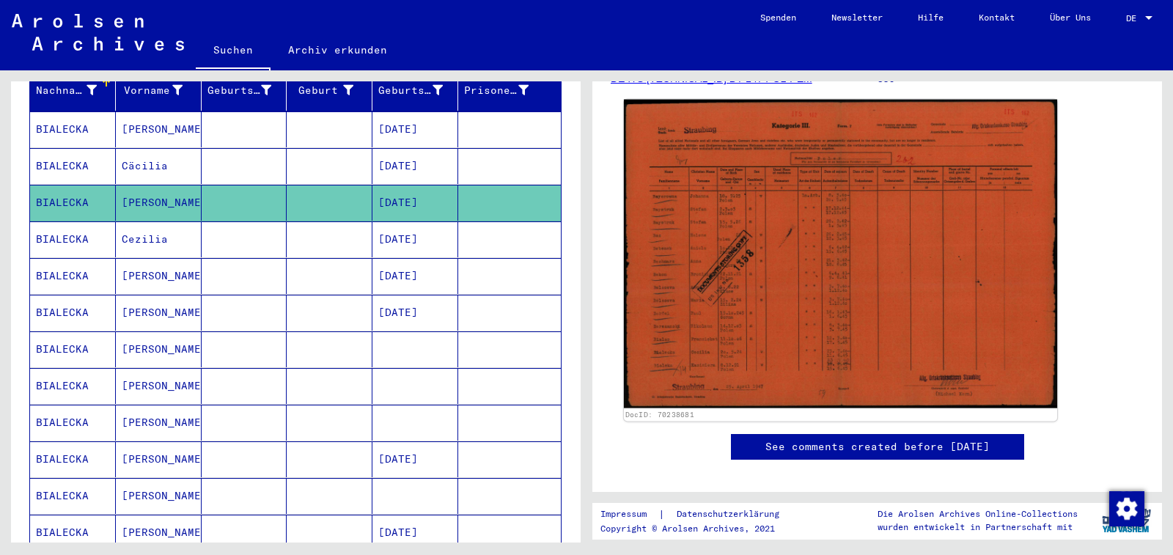
click at [853, 268] on img at bounding box center [840, 254] width 433 height 309
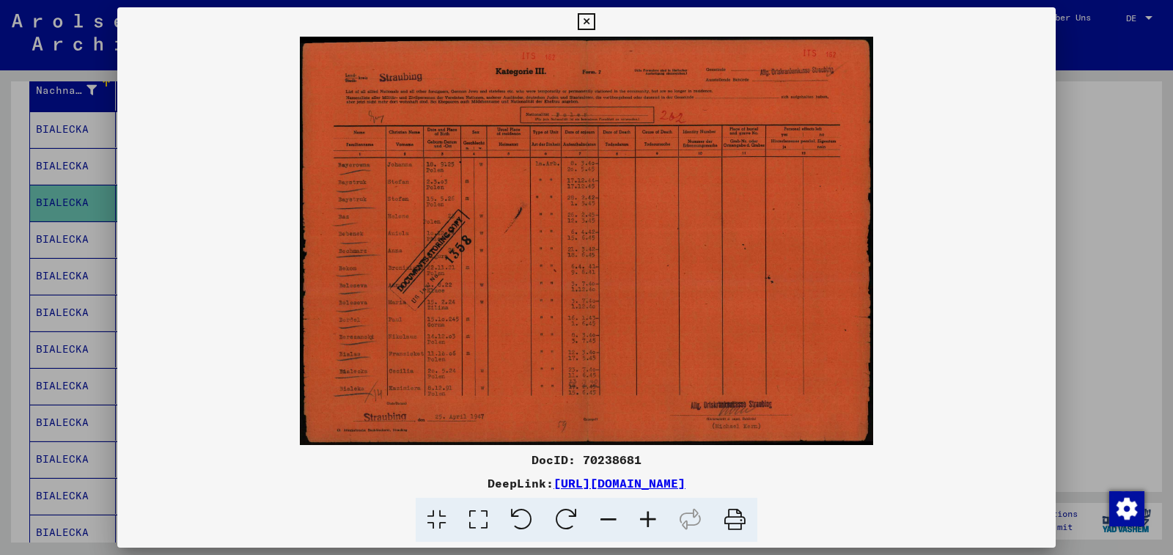
click at [647, 515] on icon at bounding box center [648, 520] width 40 height 45
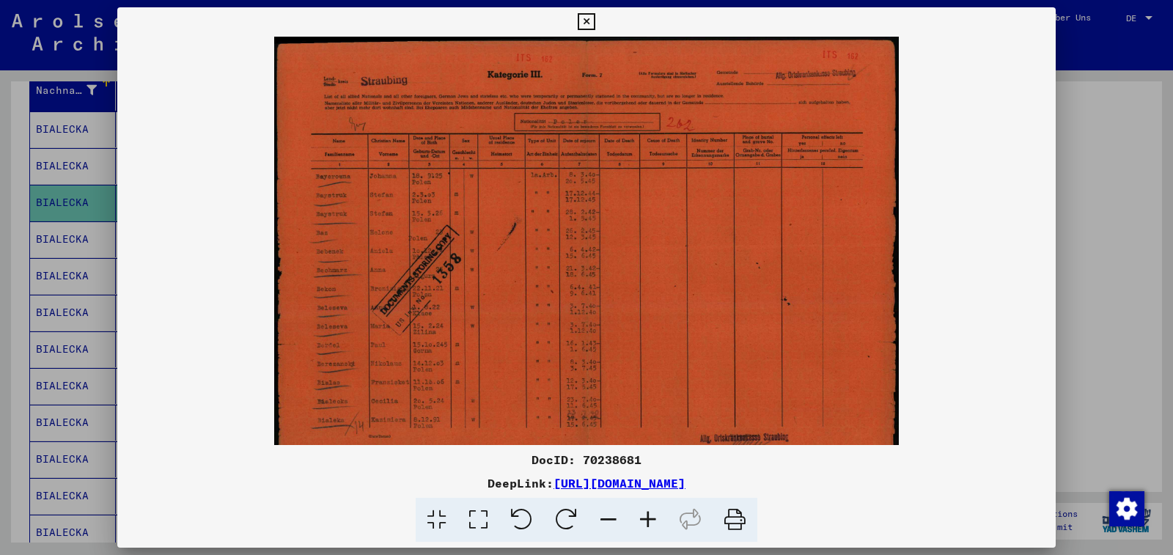
click at [647, 515] on icon at bounding box center [648, 520] width 40 height 45
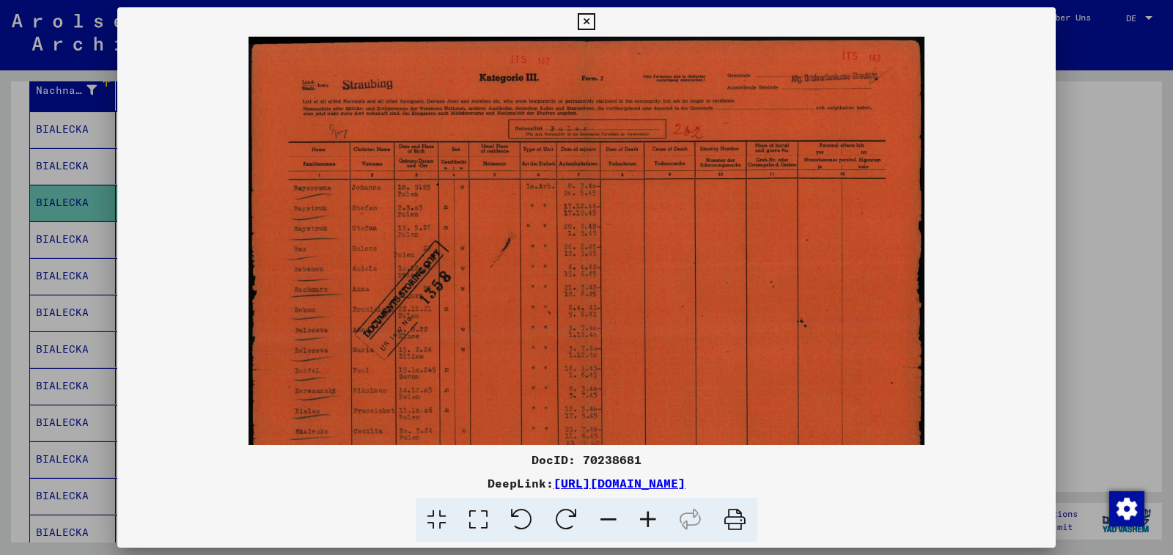
click at [647, 515] on icon at bounding box center [648, 520] width 40 height 45
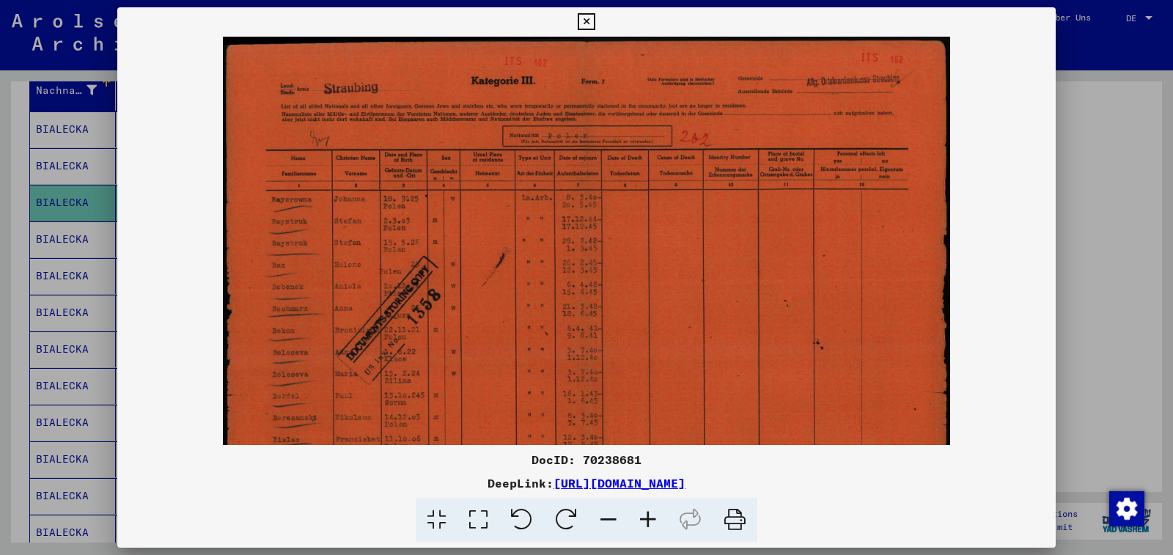
click at [647, 515] on icon at bounding box center [648, 520] width 40 height 45
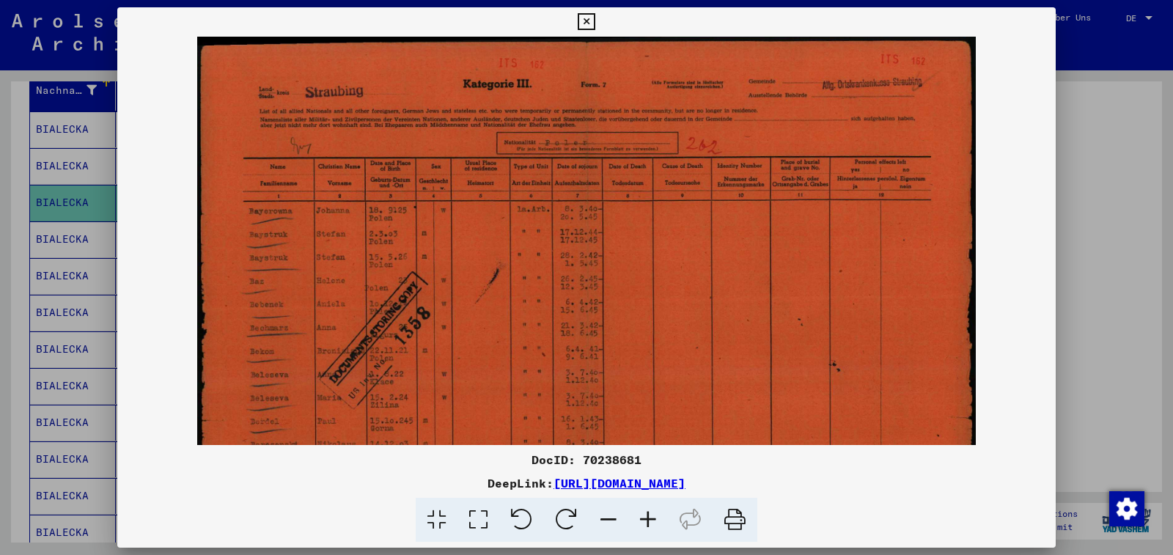
click at [647, 515] on icon at bounding box center [648, 520] width 40 height 45
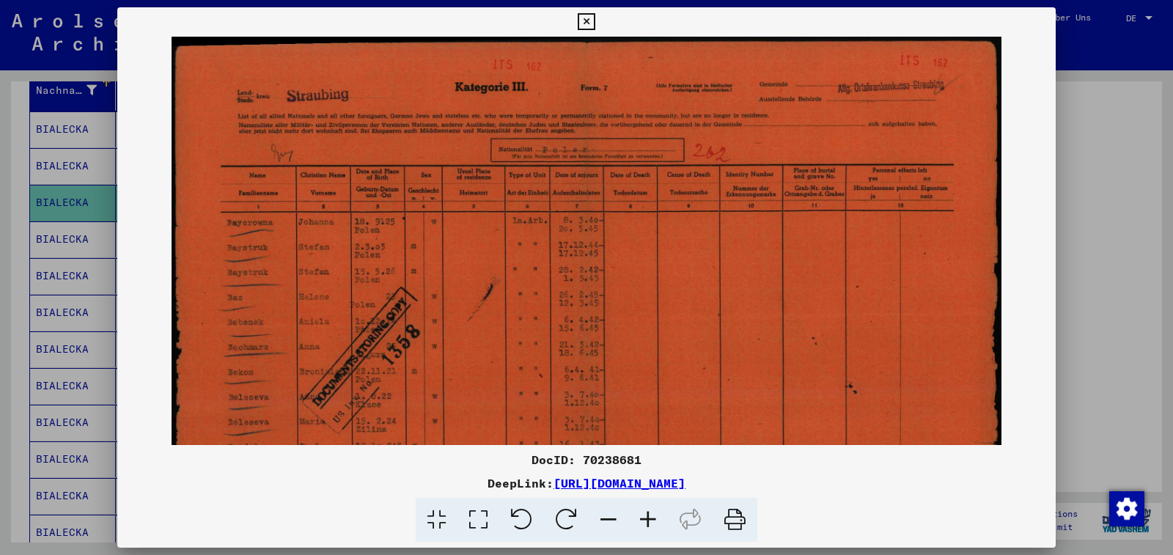
click at [647, 515] on icon at bounding box center [648, 520] width 40 height 45
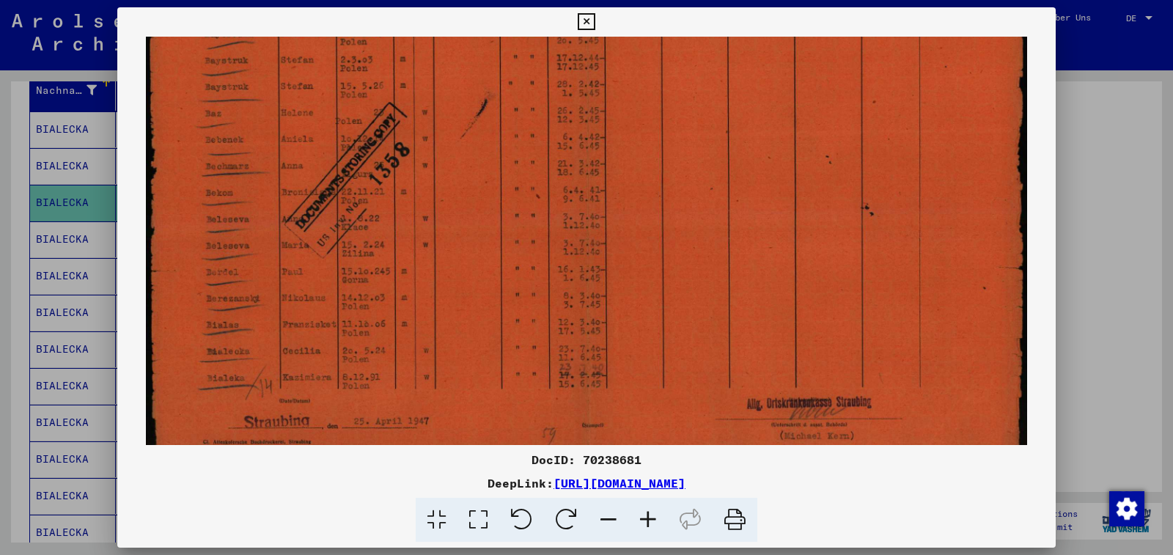
scroll to position [201, 0]
drag, startPoint x: 463, startPoint y: 328, endPoint x: 530, endPoint y: 128, distance: 211.7
click at [530, 128] on img at bounding box center [587, 150] width 882 height 628
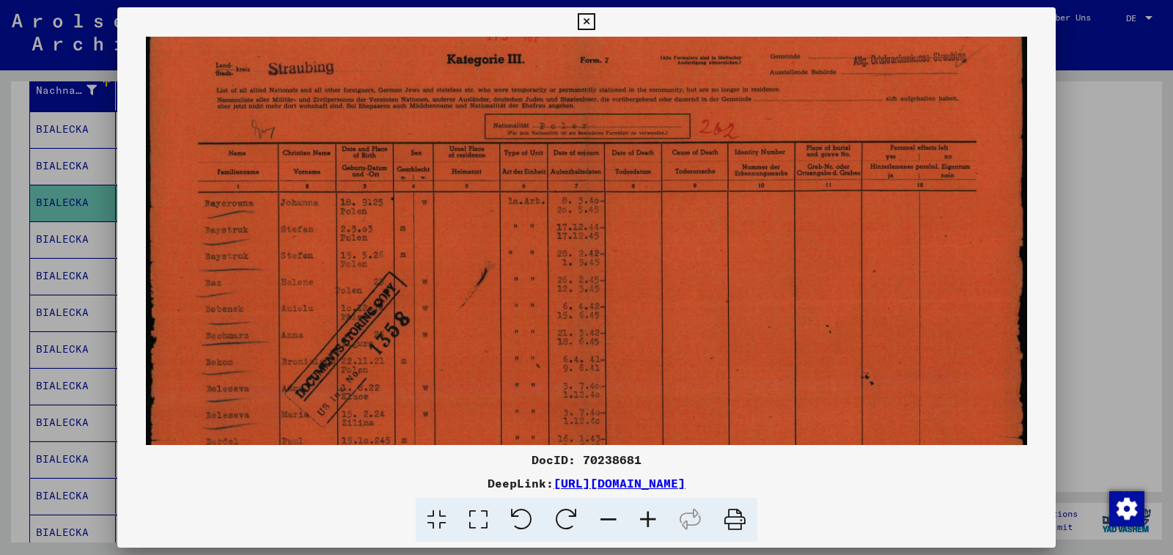
scroll to position [0, 0]
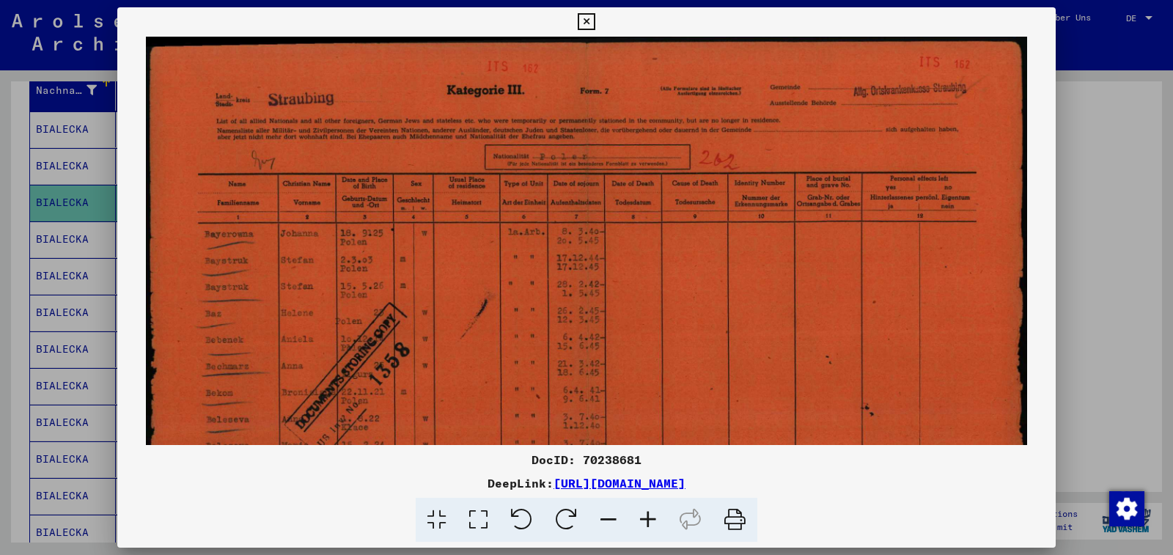
drag, startPoint x: 635, startPoint y: 86, endPoint x: 637, endPoint y: 333, distance: 247.1
click at [637, 333] on img at bounding box center [587, 351] width 882 height 628
click at [595, 22] on icon at bounding box center [586, 22] width 17 height 18
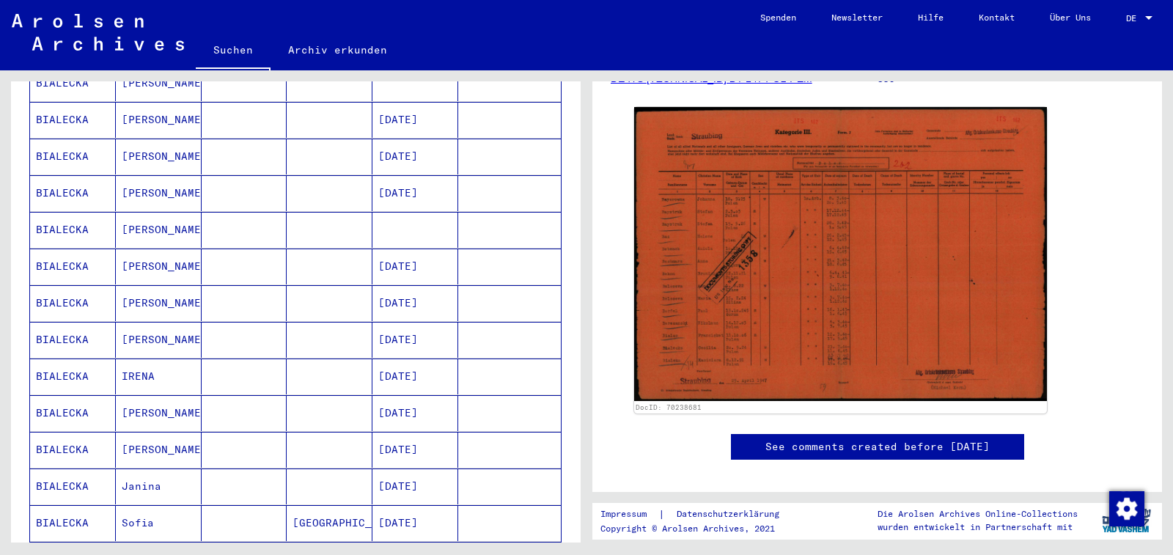
scroll to position [1027, 0]
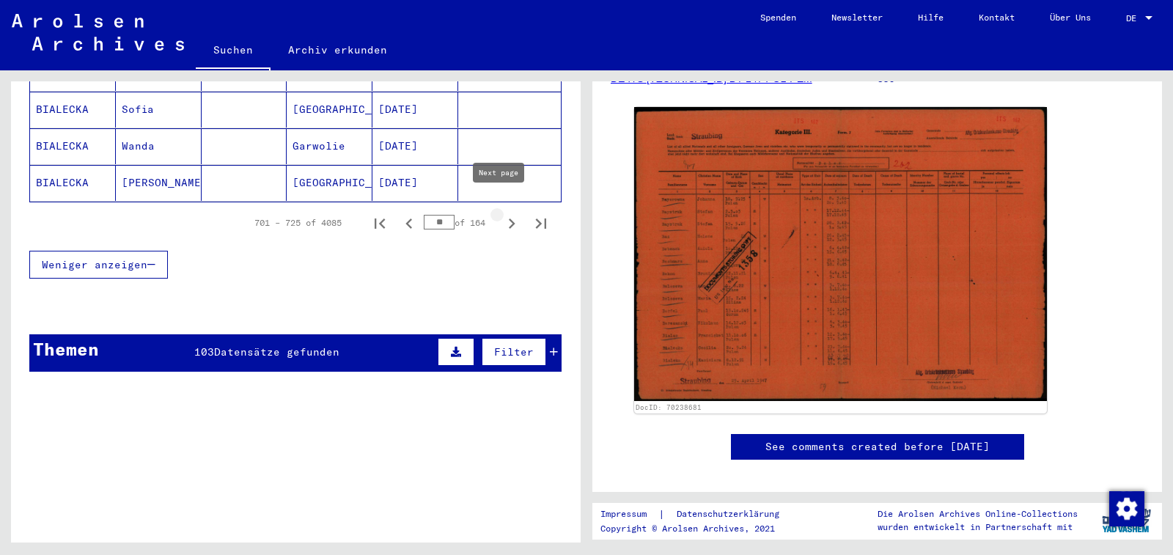
click at [502, 213] on icon "Next page" at bounding box center [512, 223] width 21 height 21
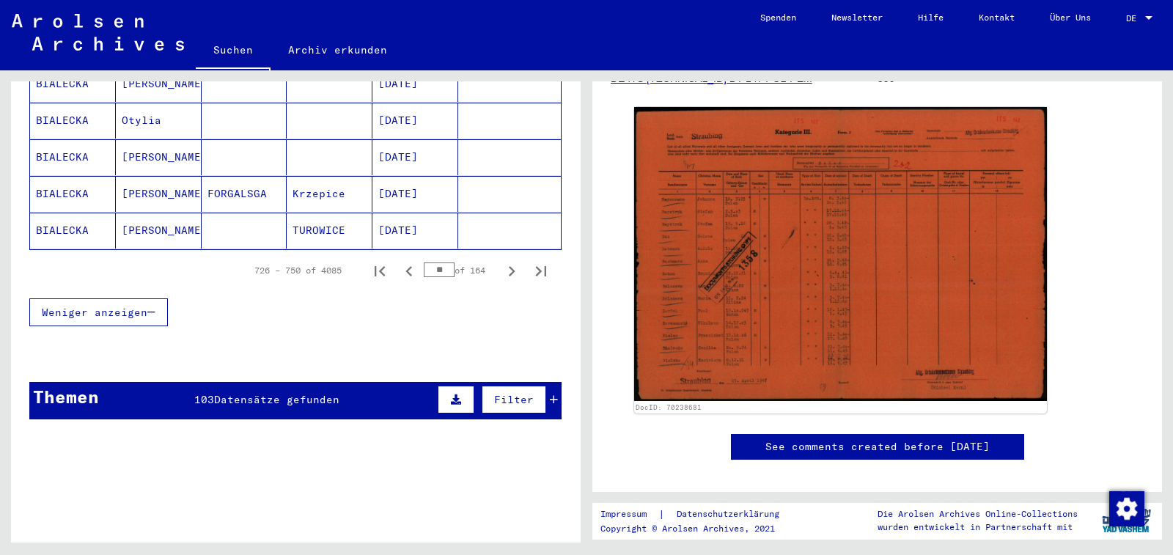
scroll to position [973, 0]
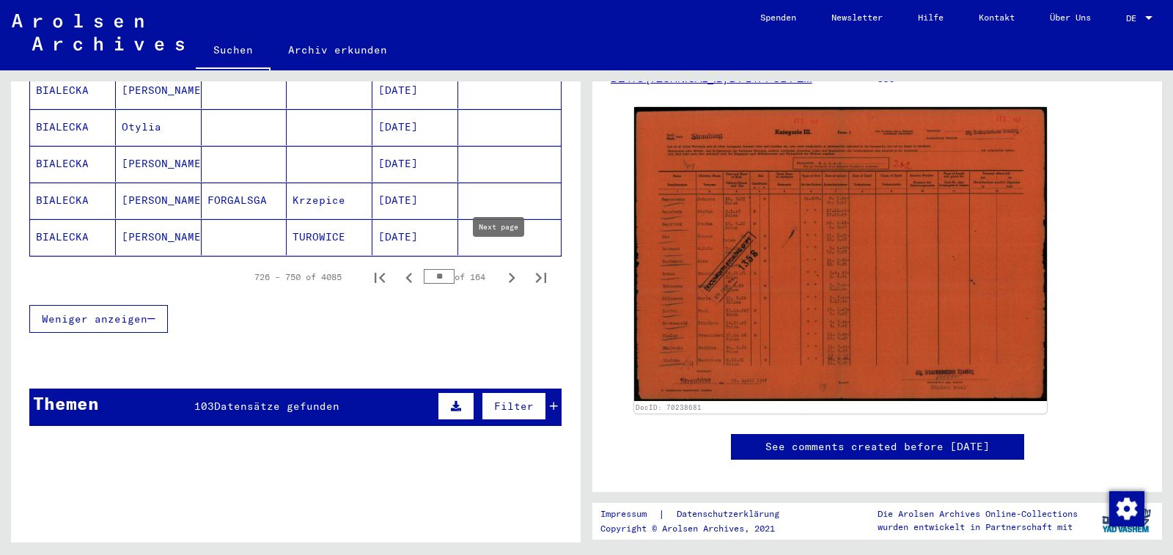
click at [502, 268] on icon "Next page" at bounding box center [512, 278] width 21 height 21
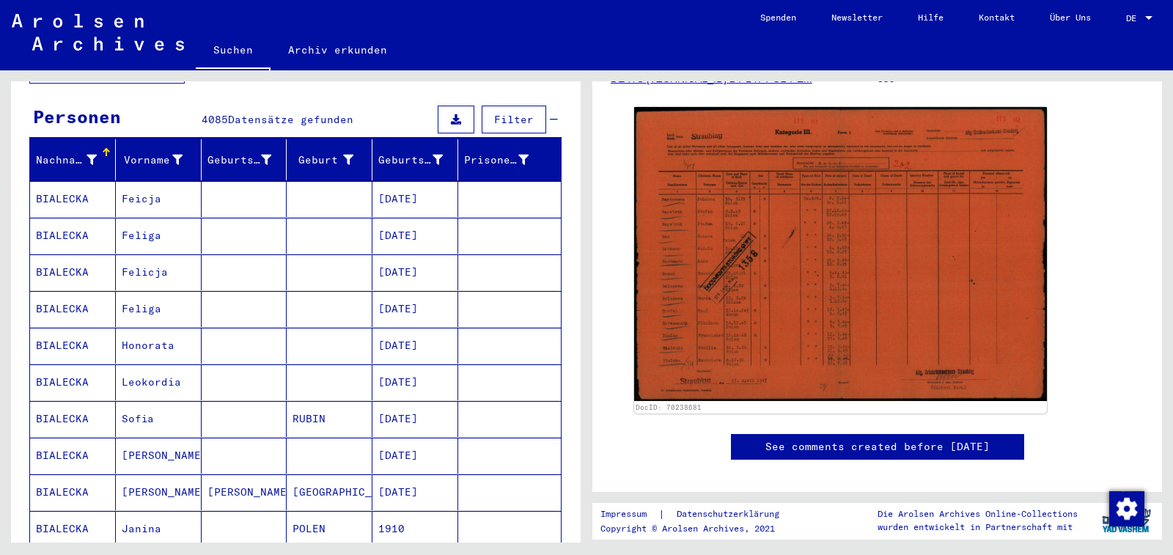
scroll to position [93, 0]
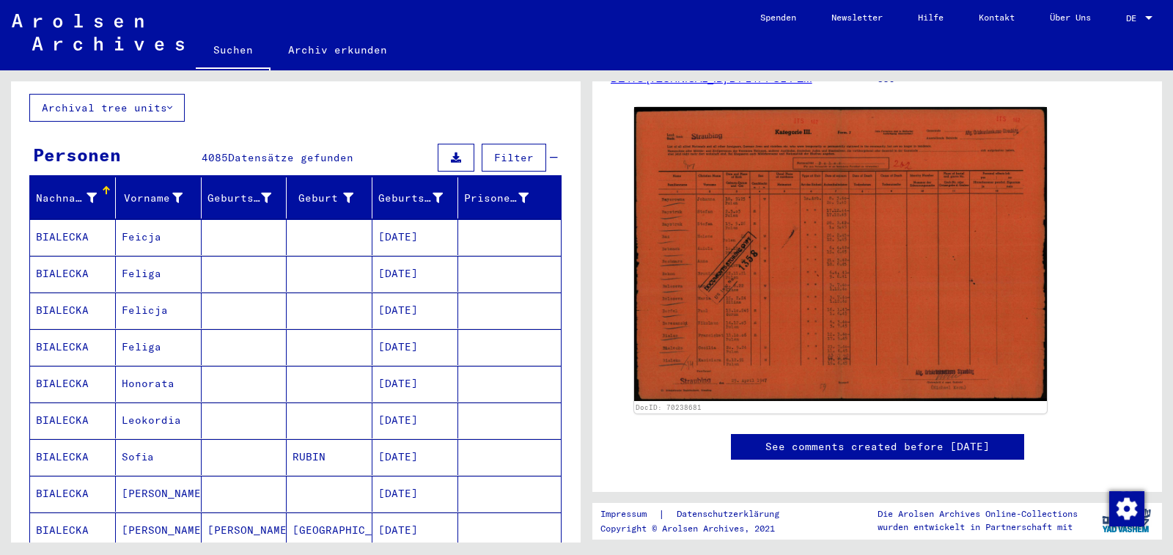
click at [513, 151] on span "Filter" at bounding box center [514, 157] width 40 height 13
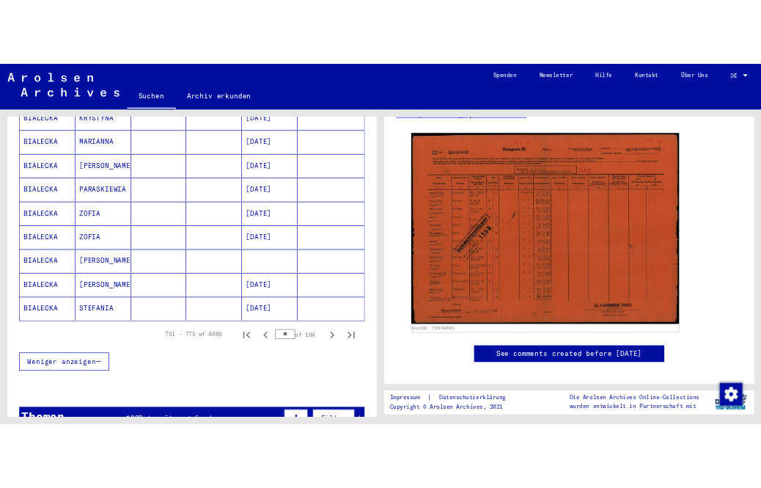
scroll to position [919, 0]
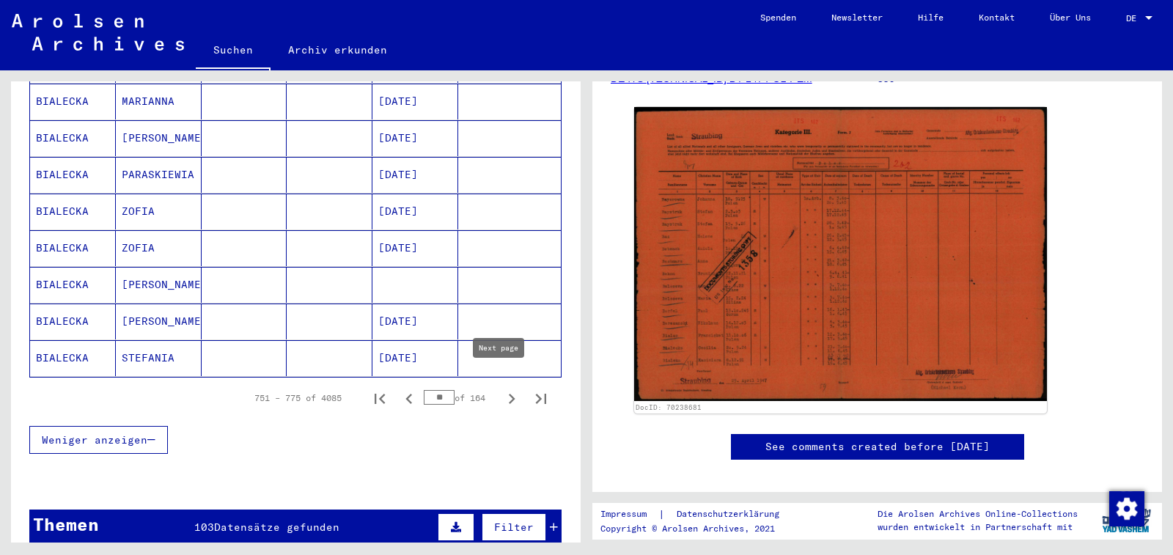
click at [502, 389] on icon "Next page" at bounding box center [512, 399] width 21 height 21
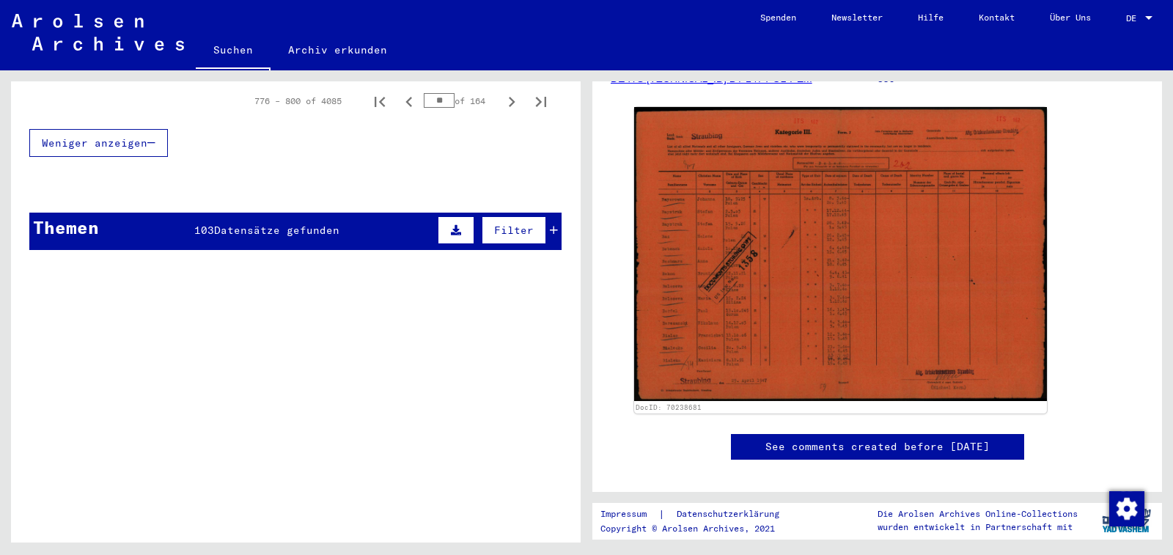
scroll to position [1187, 0]
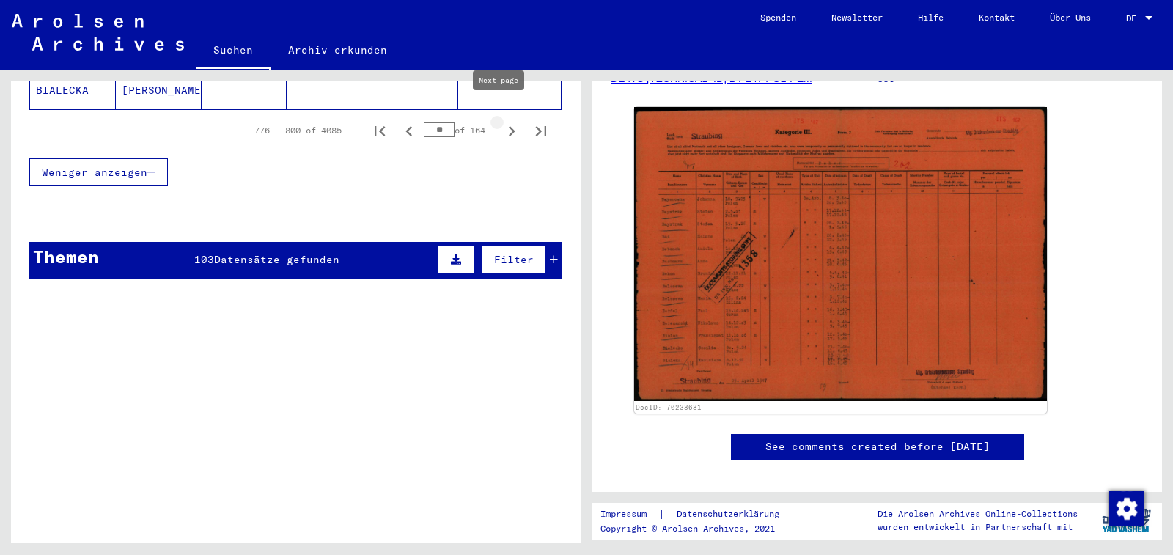
click at [502, 121] on icon "Next page" at bounding box center [512, 131] width 21 height 21
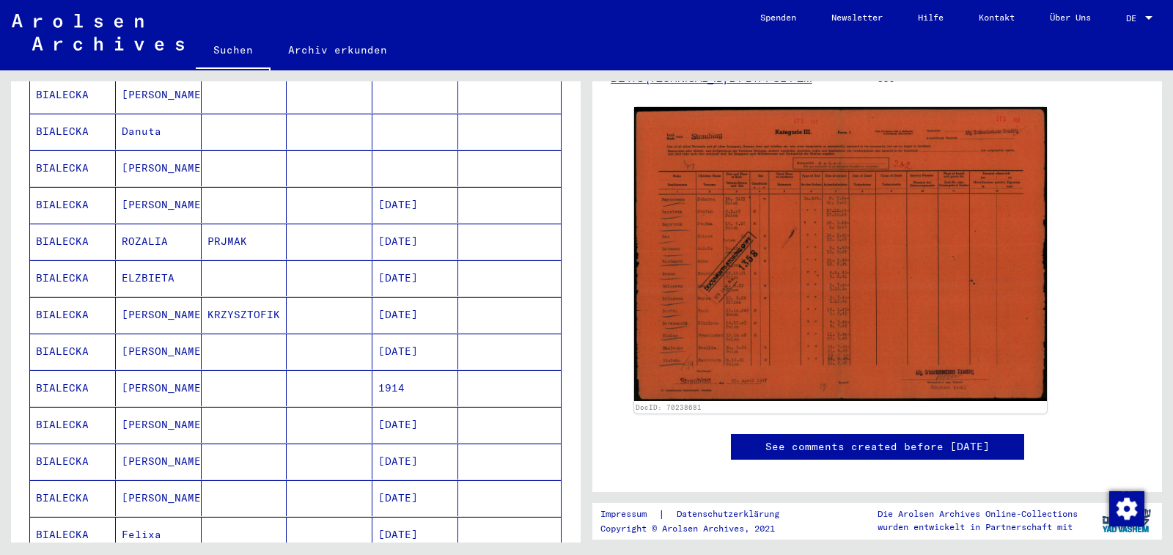
scroll to position [1046, 0]
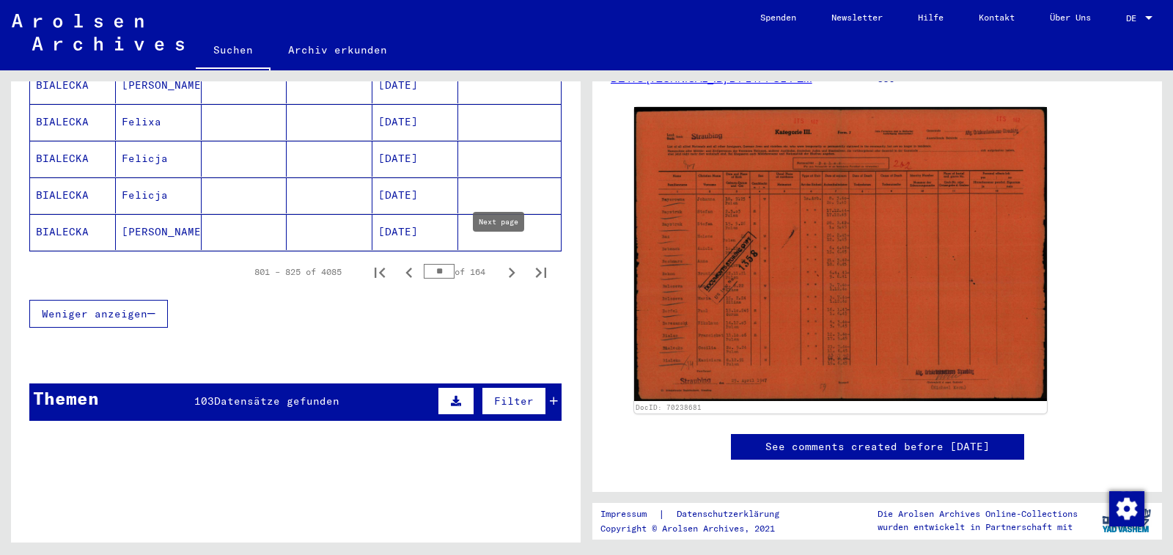
click at [502, 262] on icon "Next page" at bounding box center [512, 272] width 21 height 21
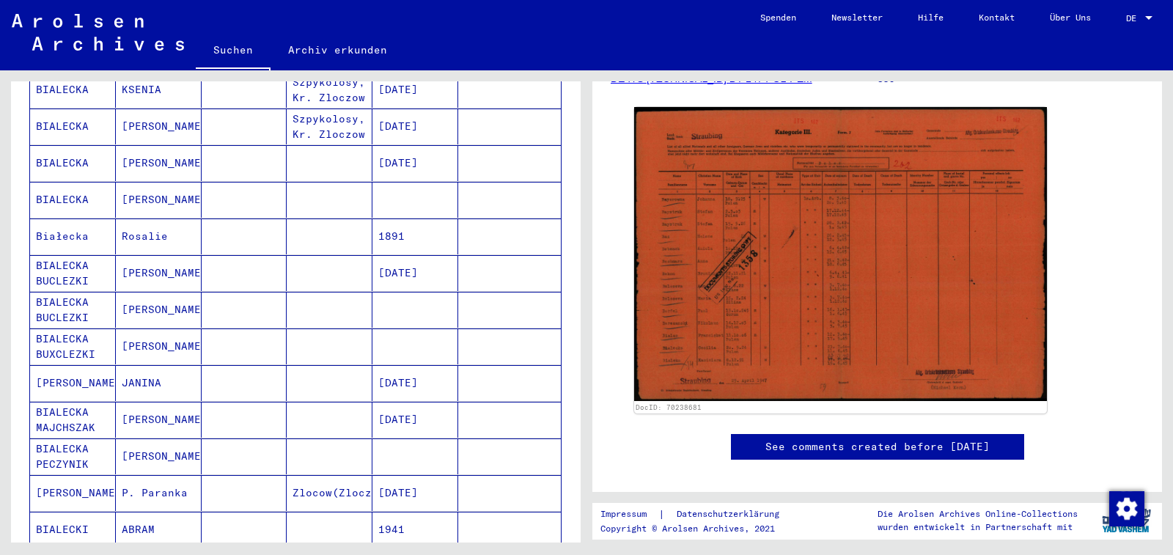
scroll to position [1051, 0]
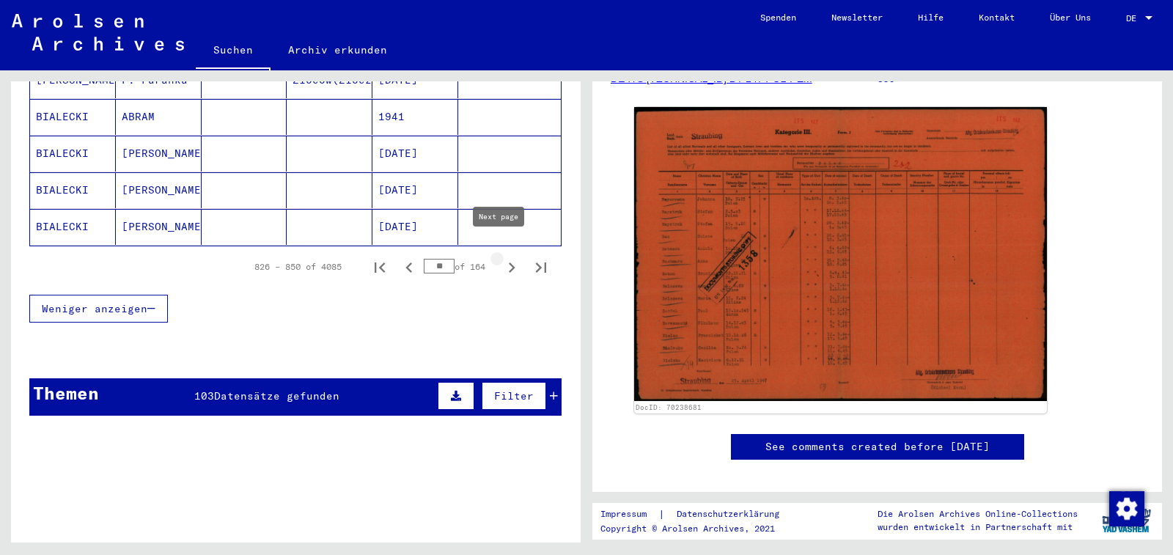
click at [502, 257] on icon "Next page" at bounding box center [512, 267] width 21 height 21
type input "**"
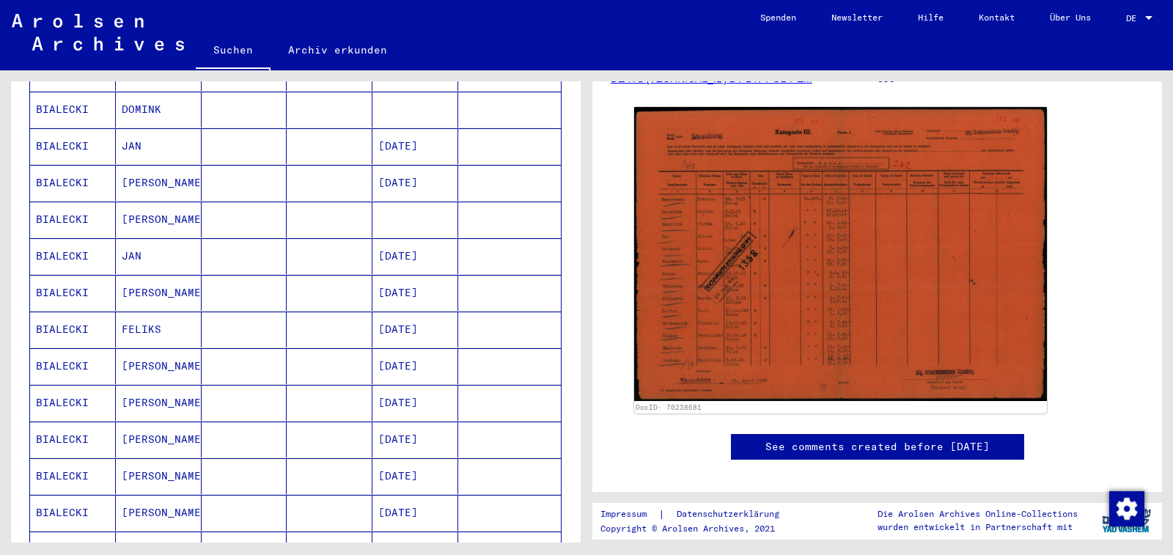
scroll to position [699, 0]
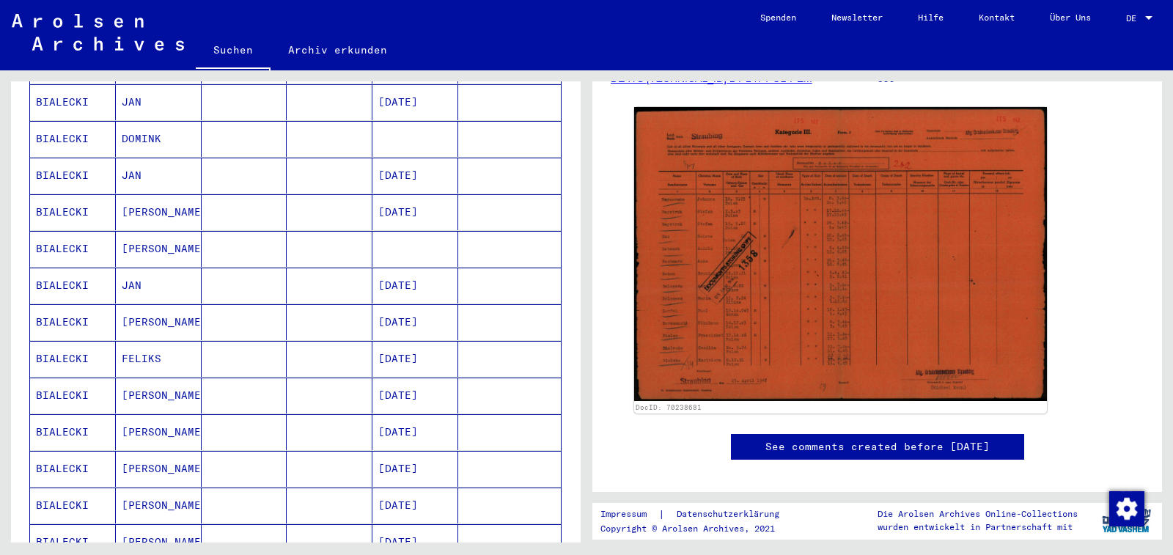
click at [422, 268] on mat-cell "[DATE]" at bounding box center [415, 286] width 86 height 36
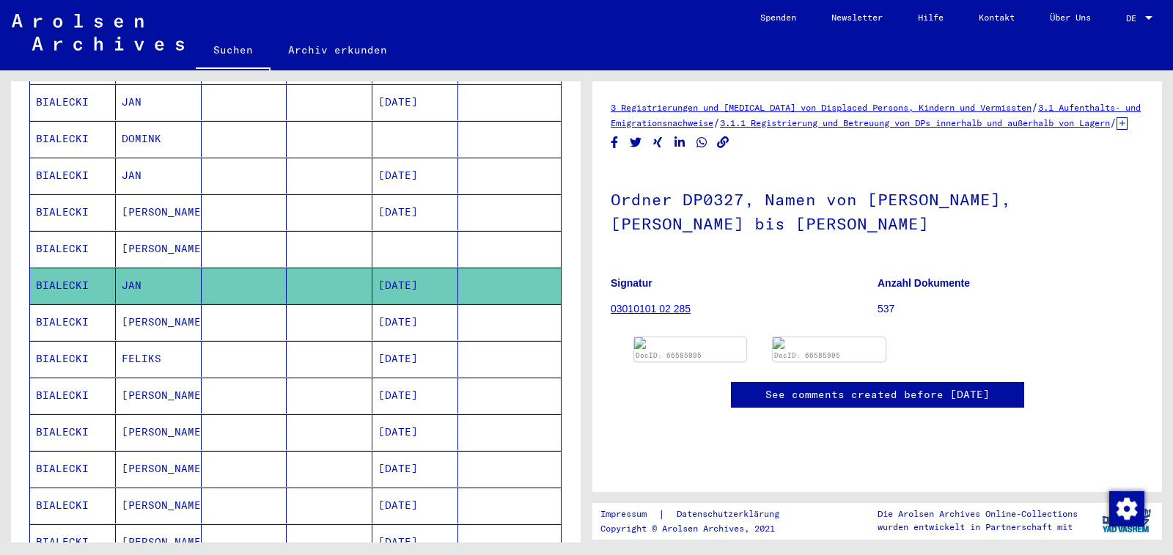
click at [647, 315] on link "03010101 02 285" at bounding box center [651, 309] width 80 height 12
click at [822, 399] on link "See comments created before [DATE]" at bounding box center [877, 394] width 224 height 15
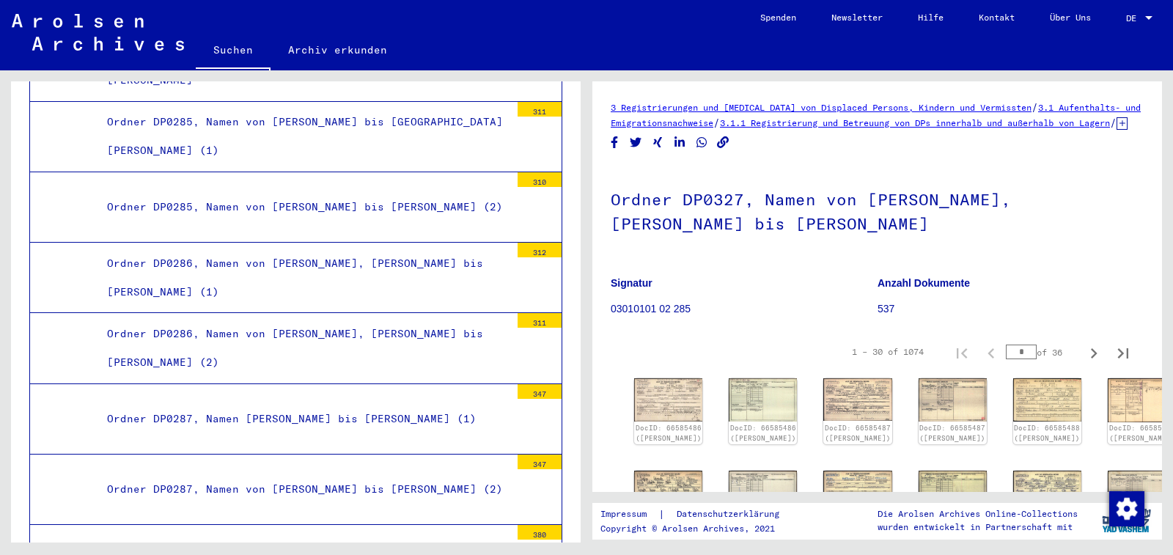
scroll to position [15672, 0]
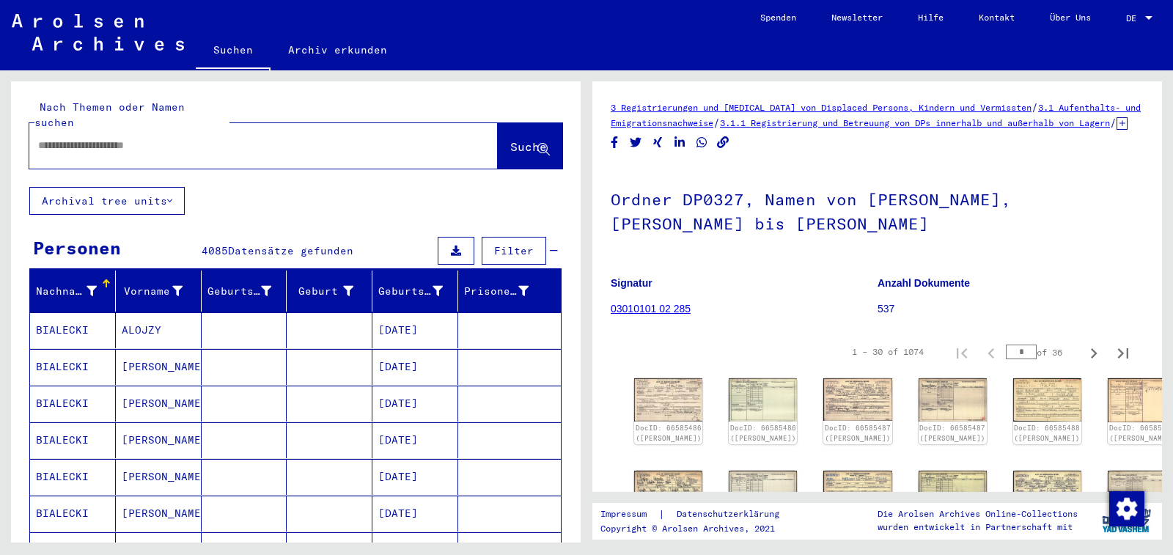
type input "********"
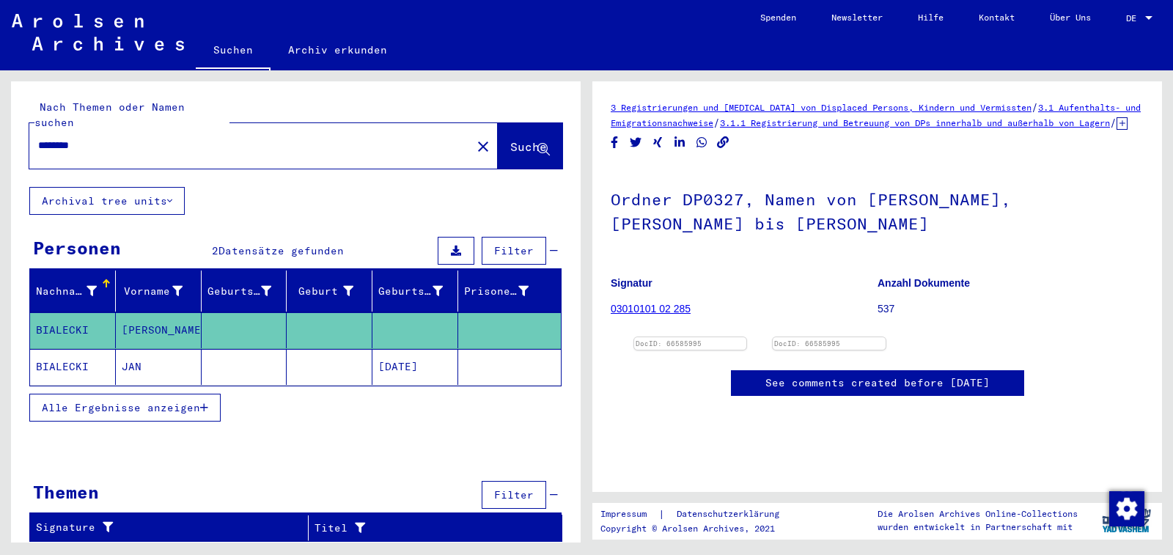
click at [131, 312] on mat-cell "[PERSON_NAME]" at bounding box center [159, 330] width 86 height 36
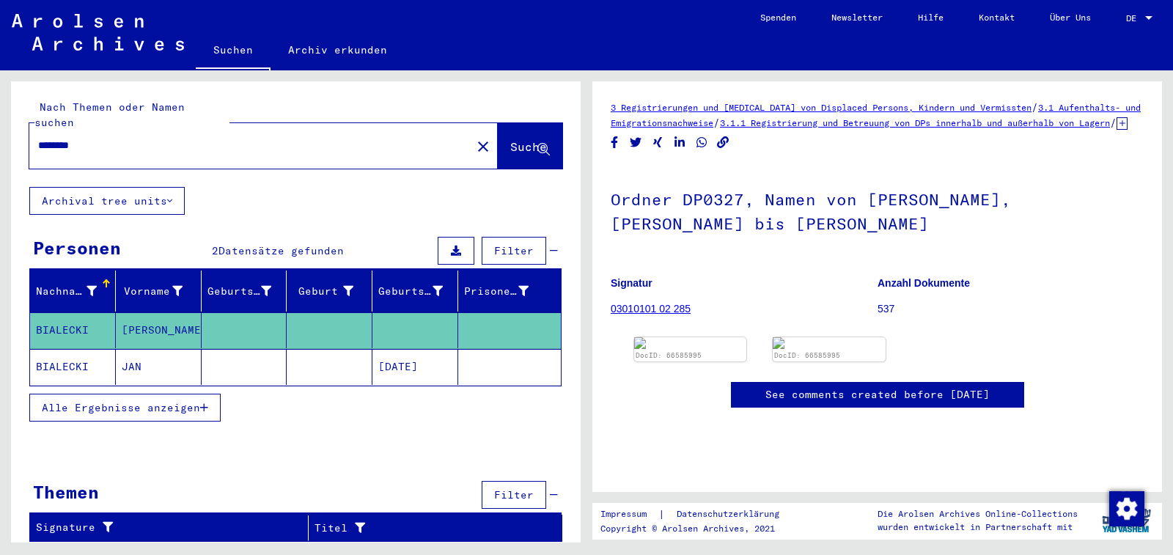
click at [131, 312] on mat-cell "[PERSON_NAME]" at bounding box center [159, 330] width 86 height 36
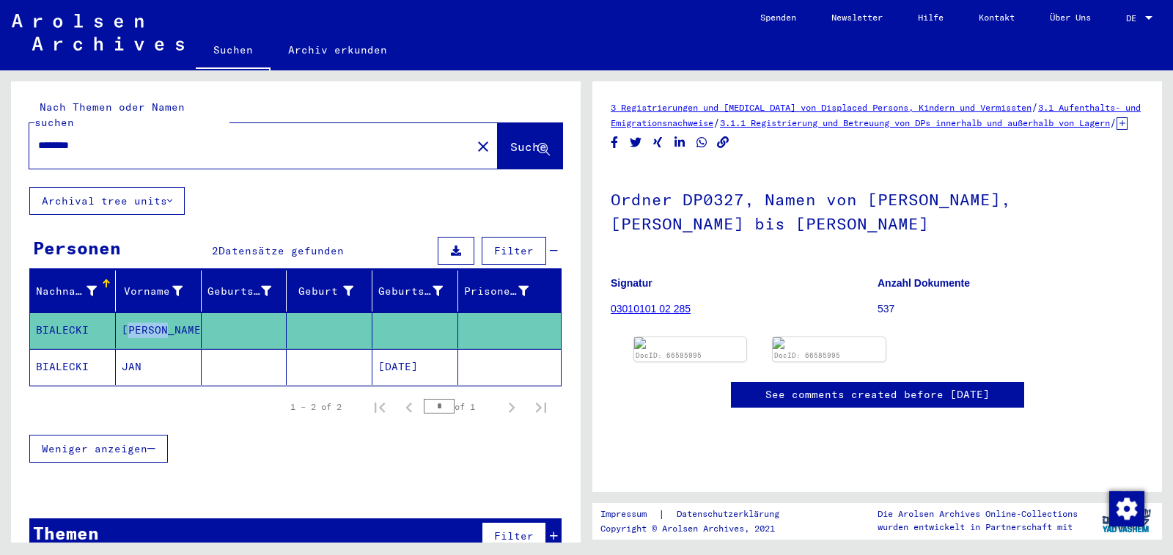
click at [637, 315] on link "03010101 02 285" at bounding box center [651, 309] width 80 height 12
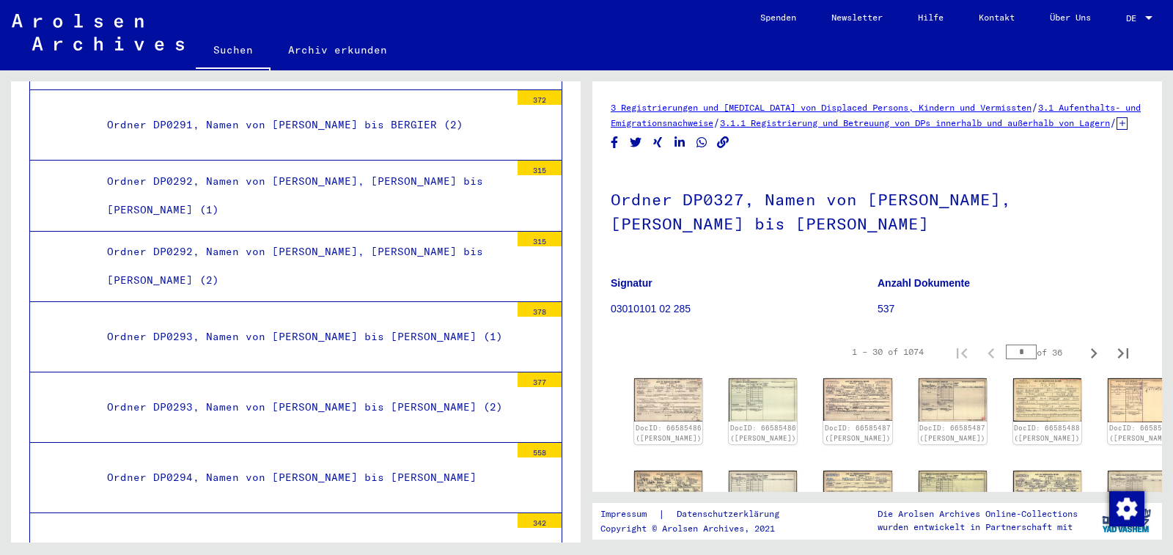
scroll to position [16581, 0]
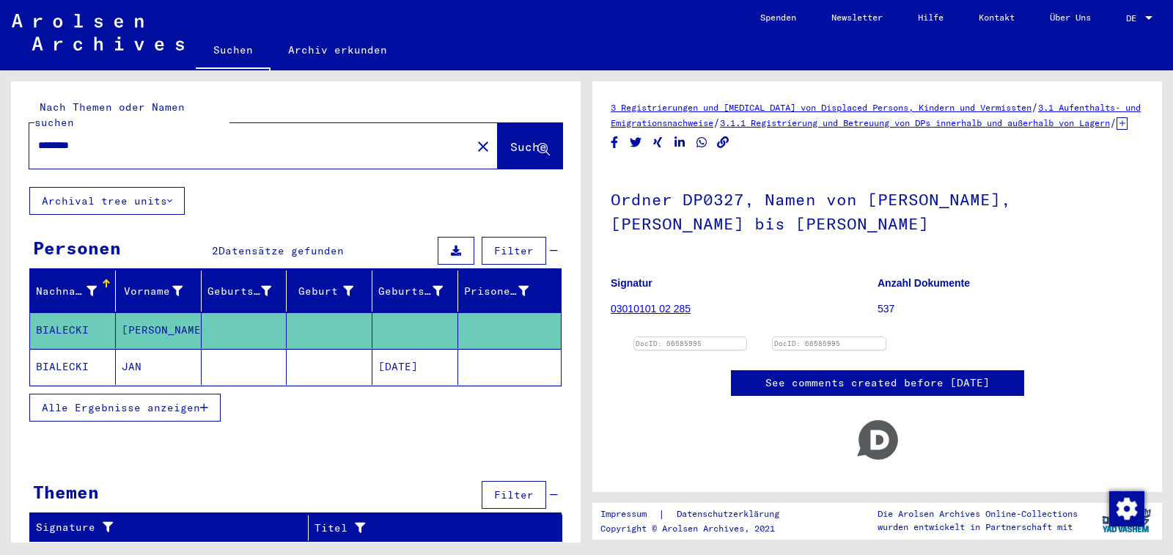
type input "********"
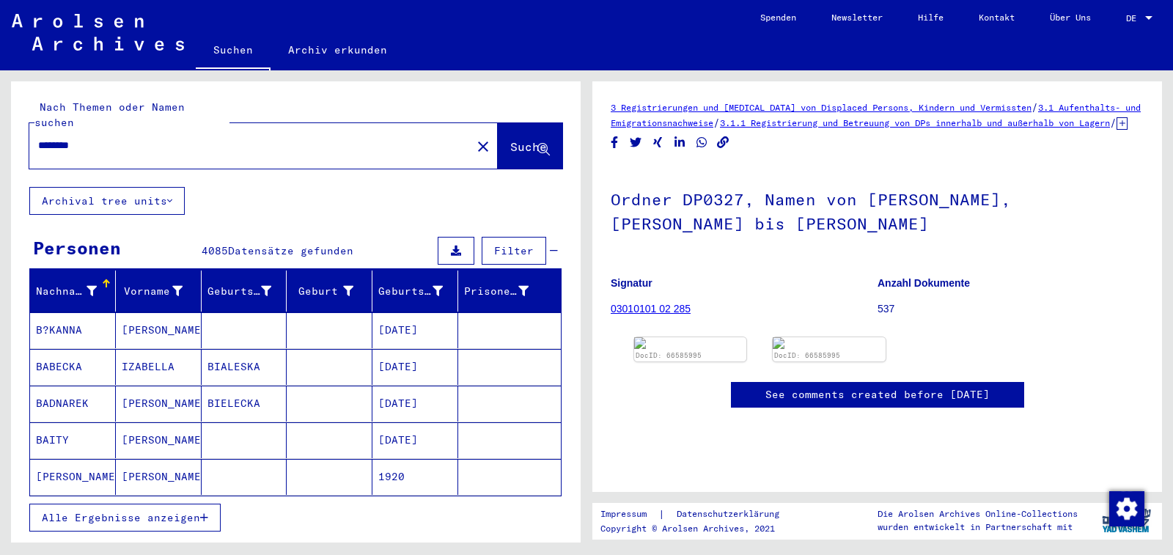
click at [202, 513] on icon "button" at bounding box center [204, 518] width 8 height 10
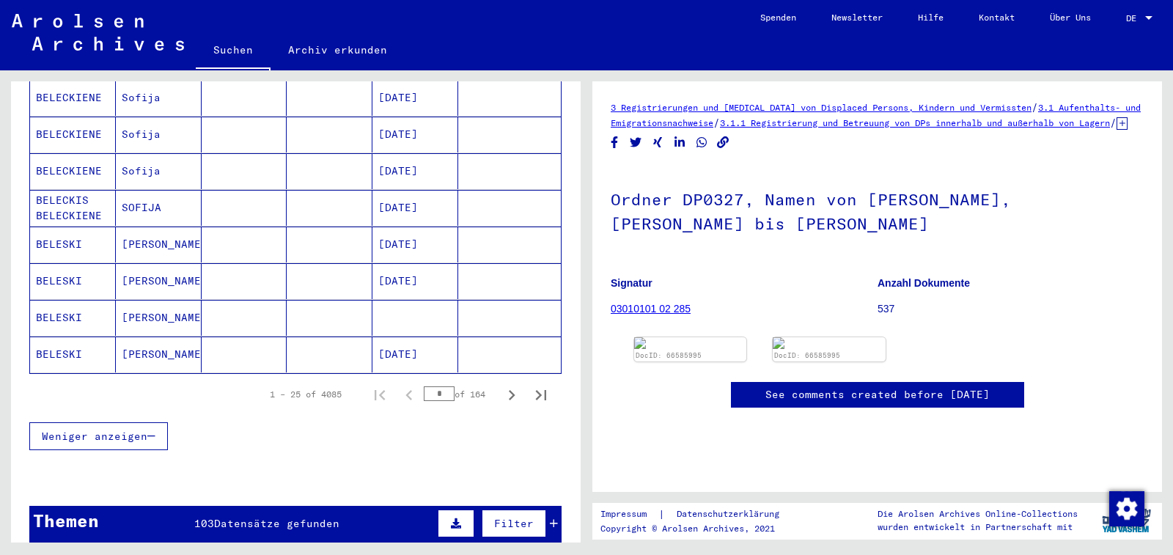
scroll to position [797, 0]
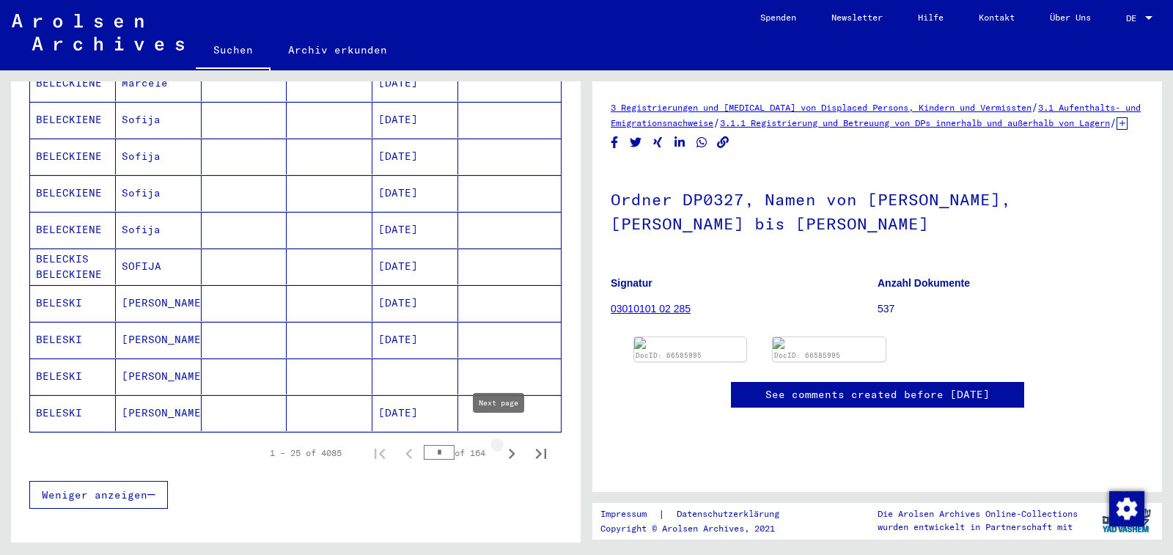
click at [502, 444] on icon "Next page" at bounding box center [512, 454] width 21 height 21
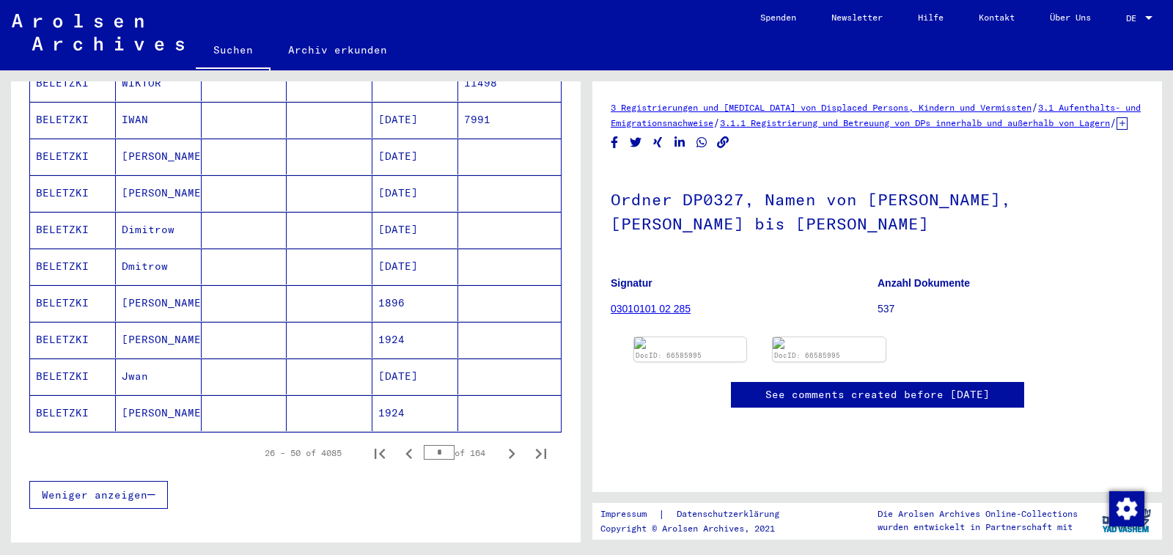
click at [502, 444] on icon "Next page" at bounding box center [512, 454] width 21 height 21
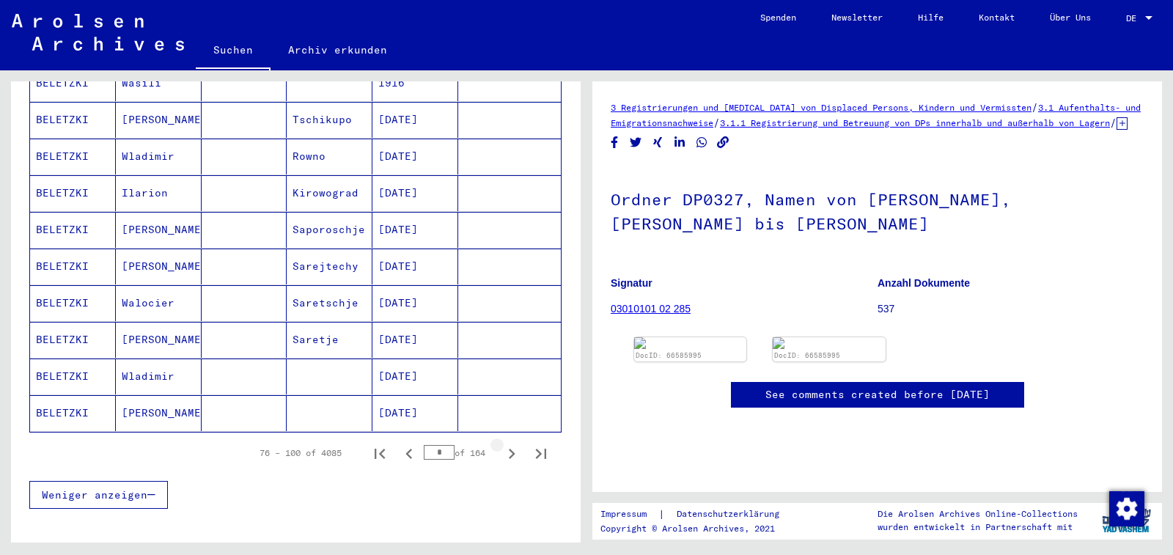
click at [502, 444] on icon "Next page" at bounding box center [512, 454] width 21 height 21
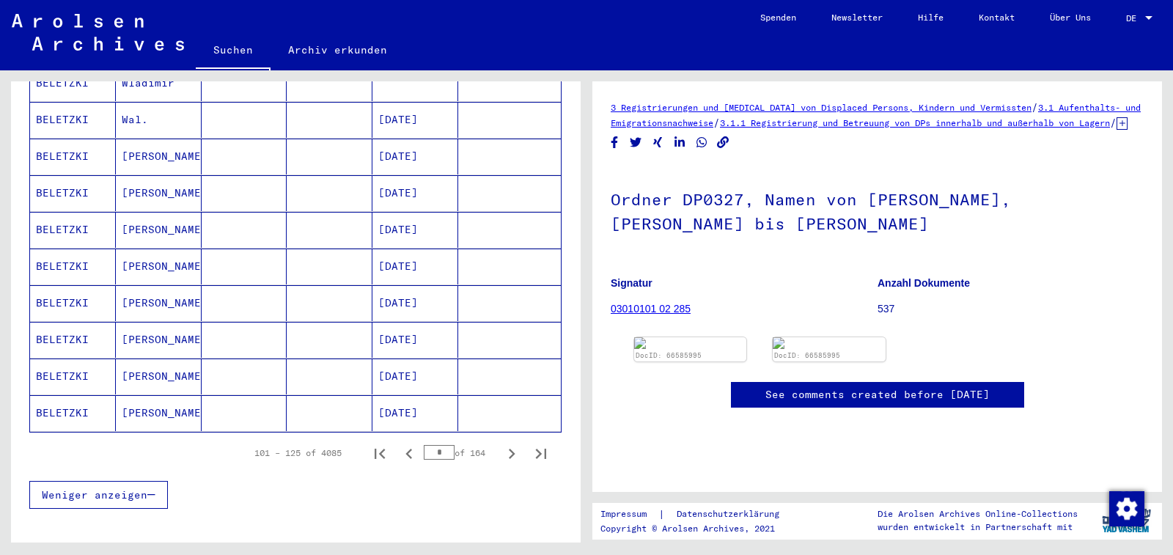
click at [502, 444] on icon "Next page" at bounding box center [512, 454] width 21 height 21
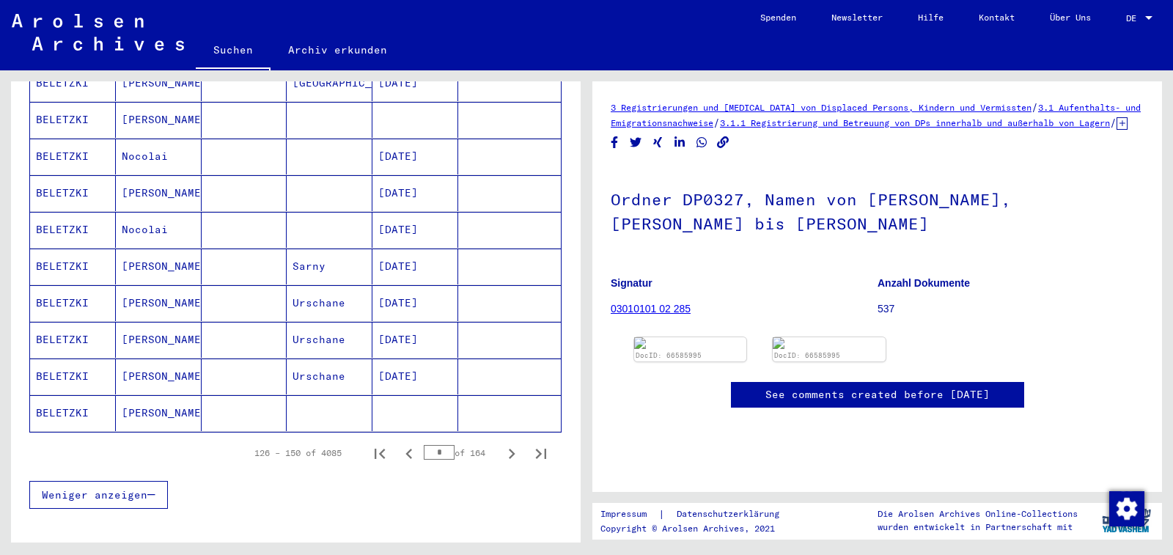
click at [502, 444] on icon "Next page" at bounding box center [512, 454] width 21 height 21
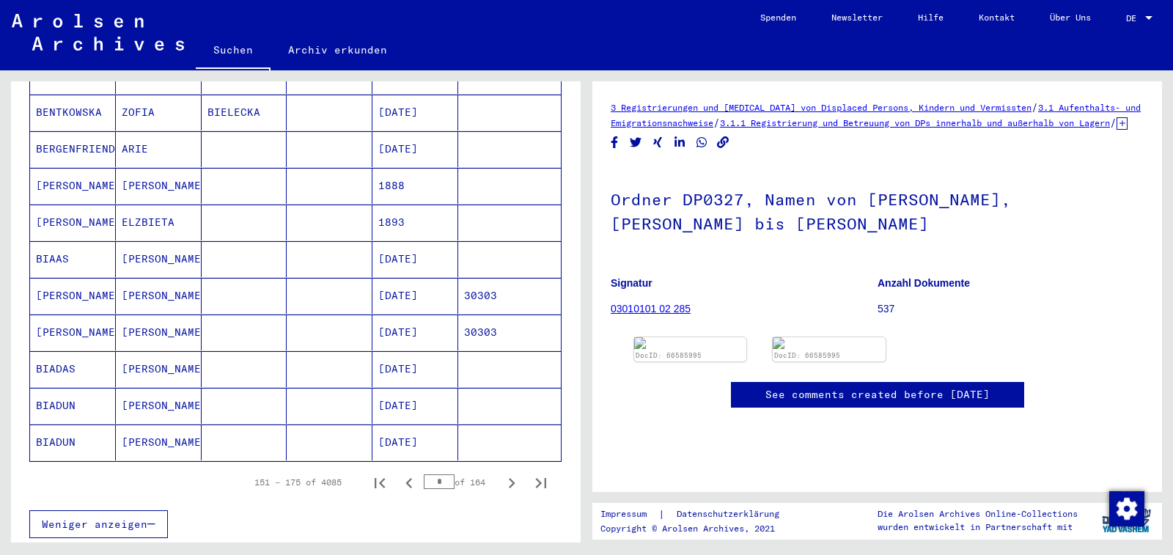
scroll to position [739, 0]
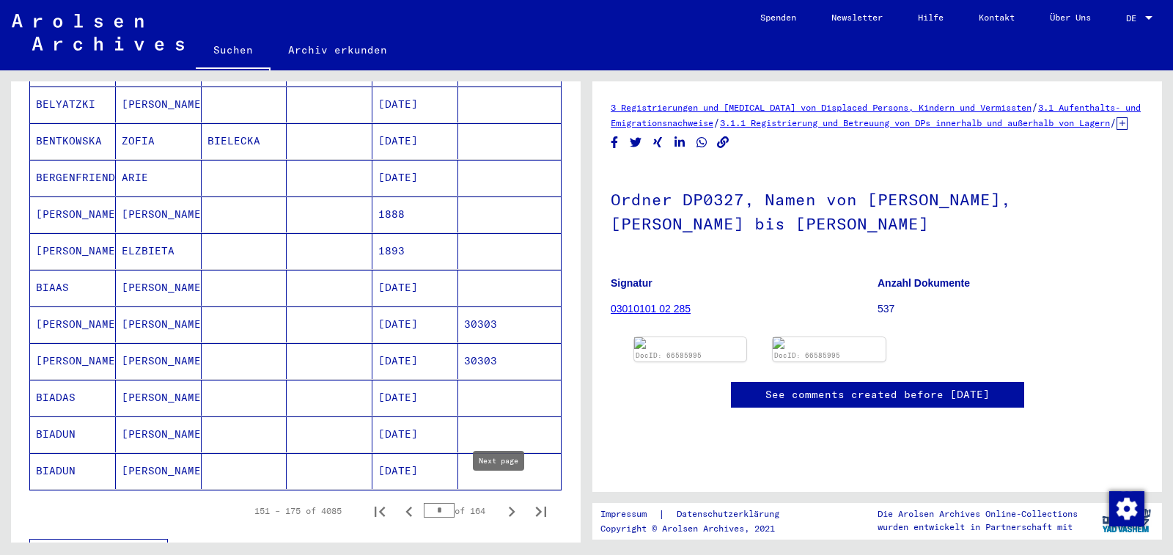
click at [509, 507] on icon "Next page" at bounding box center [512, 512] width 7 height 10
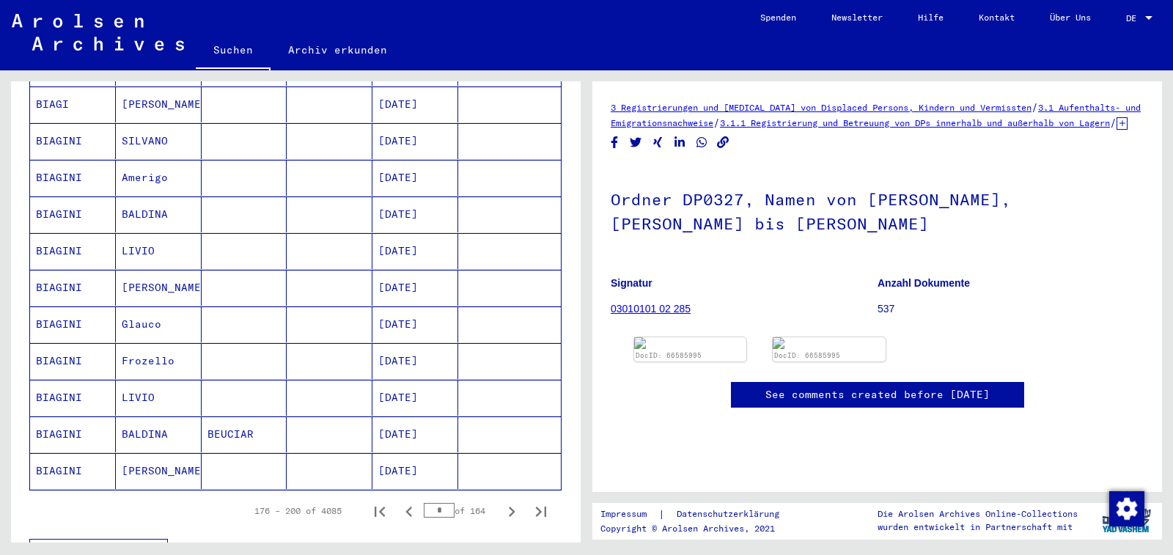
click at [509, 507] on icon "Next page" at bounding box center [512, 512] width 7 height 10
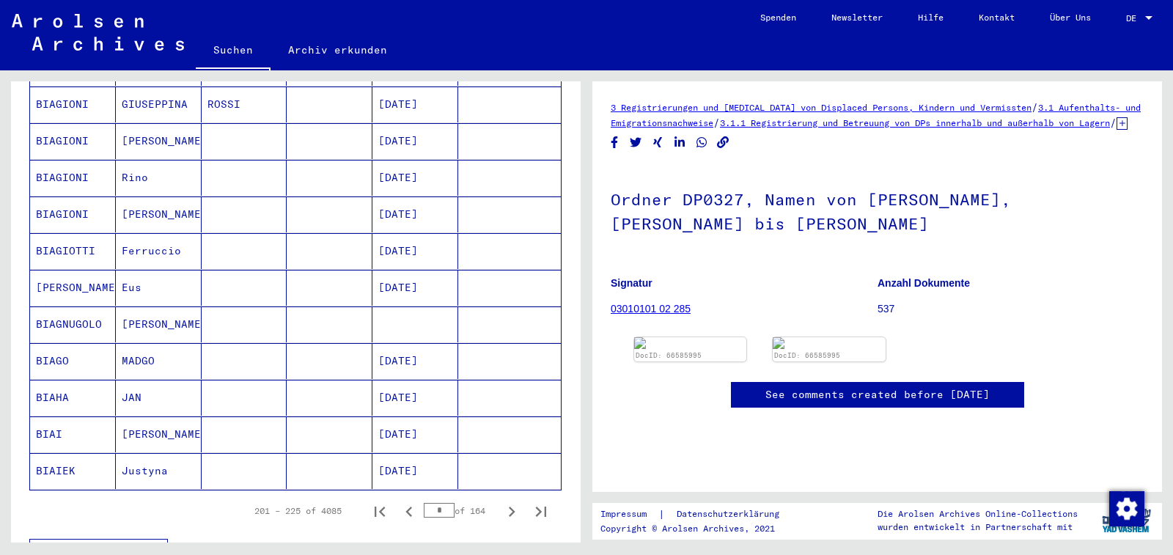
click at [509, 507] on icon "Next page" at bounding box center [512, 512] width 7 height 10
type input "**"
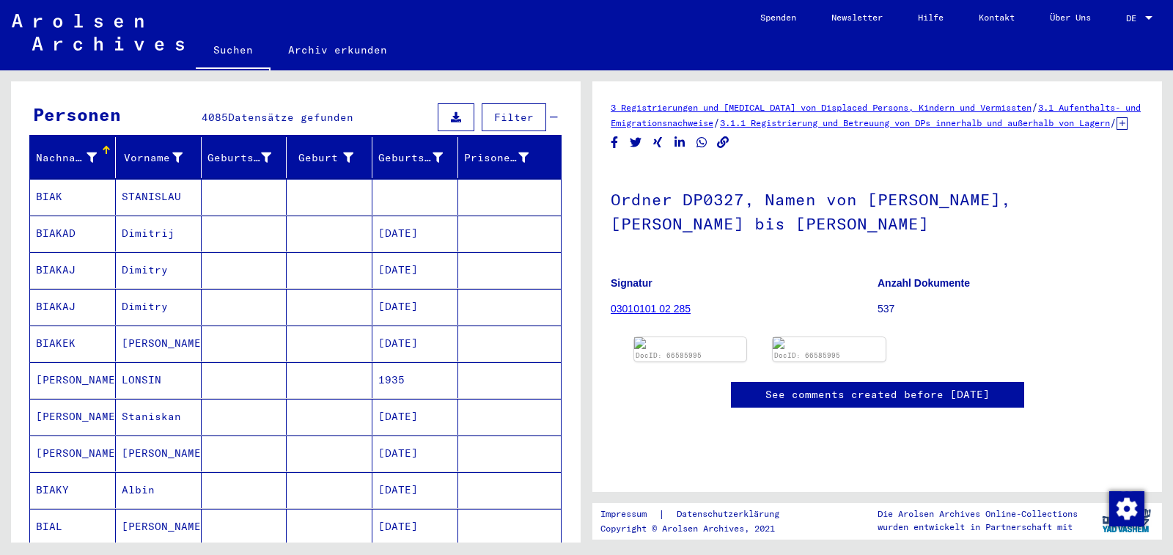
scroll to position [94, 0]
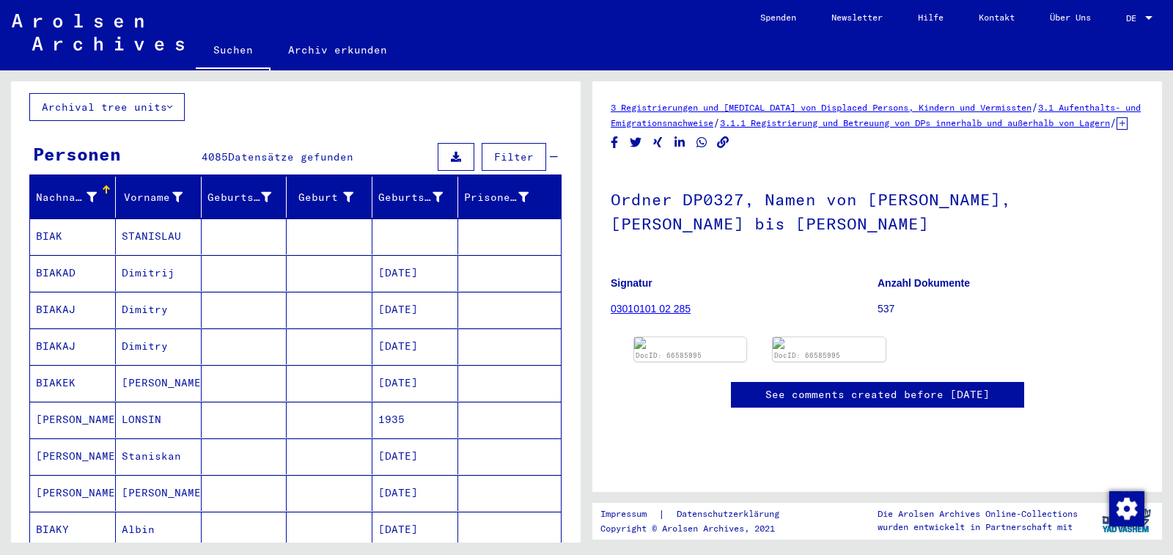
click at [417, 370] on mat-cell "[DATE]" at bounding box center [415, 383] width 86 height 36
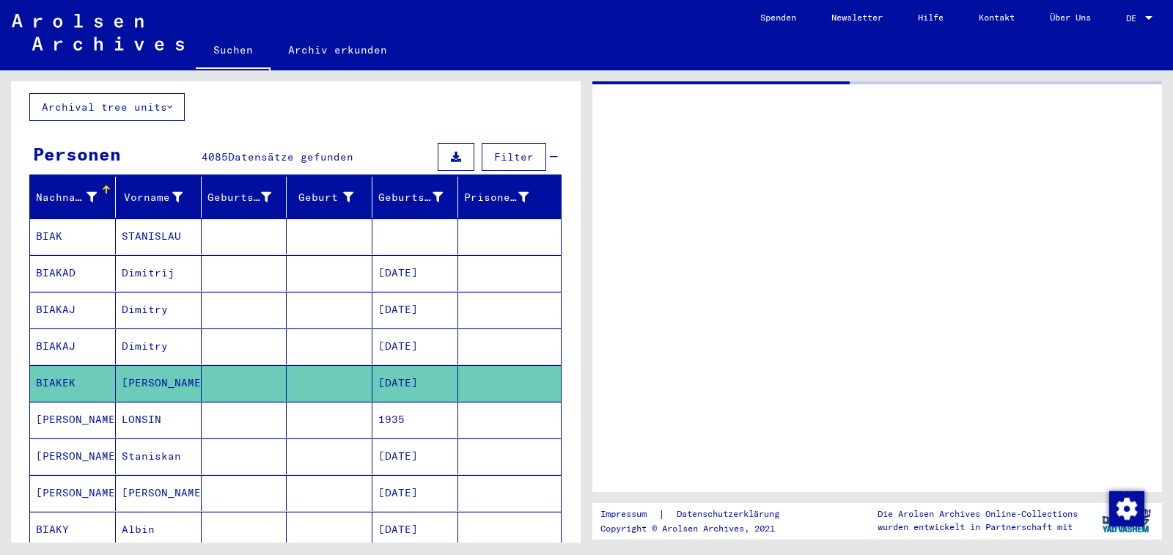
click at [417, 370] on mat-cell "[DATE]" at bounding box center [415, 383] width 86 height 36
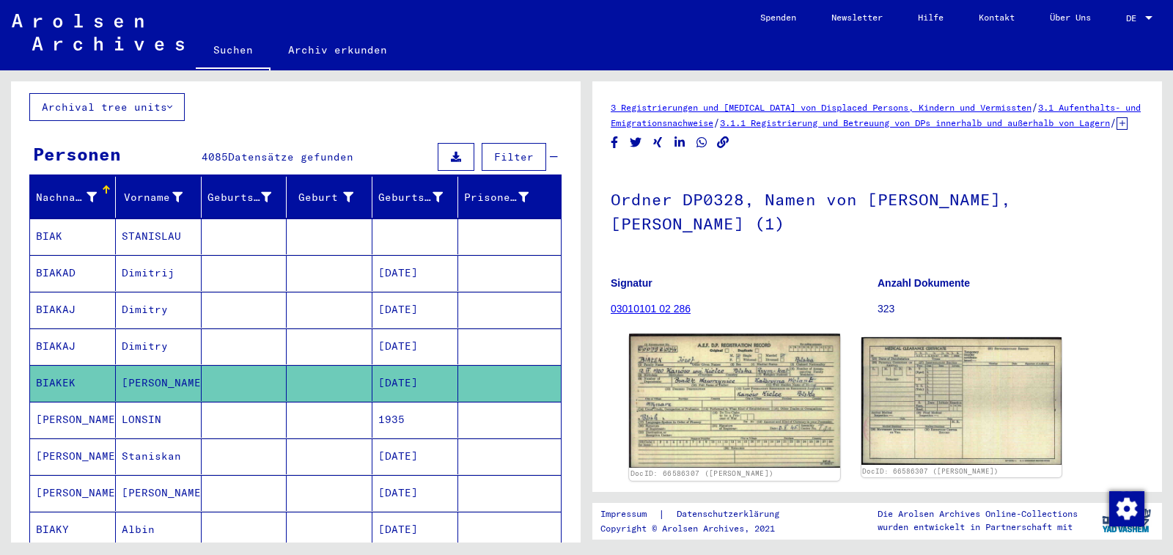
click at [743, 422] on img at bounding box center [734, 401] width 210 height 134
